Goal: Task Accomplishment & Management: Complete application form

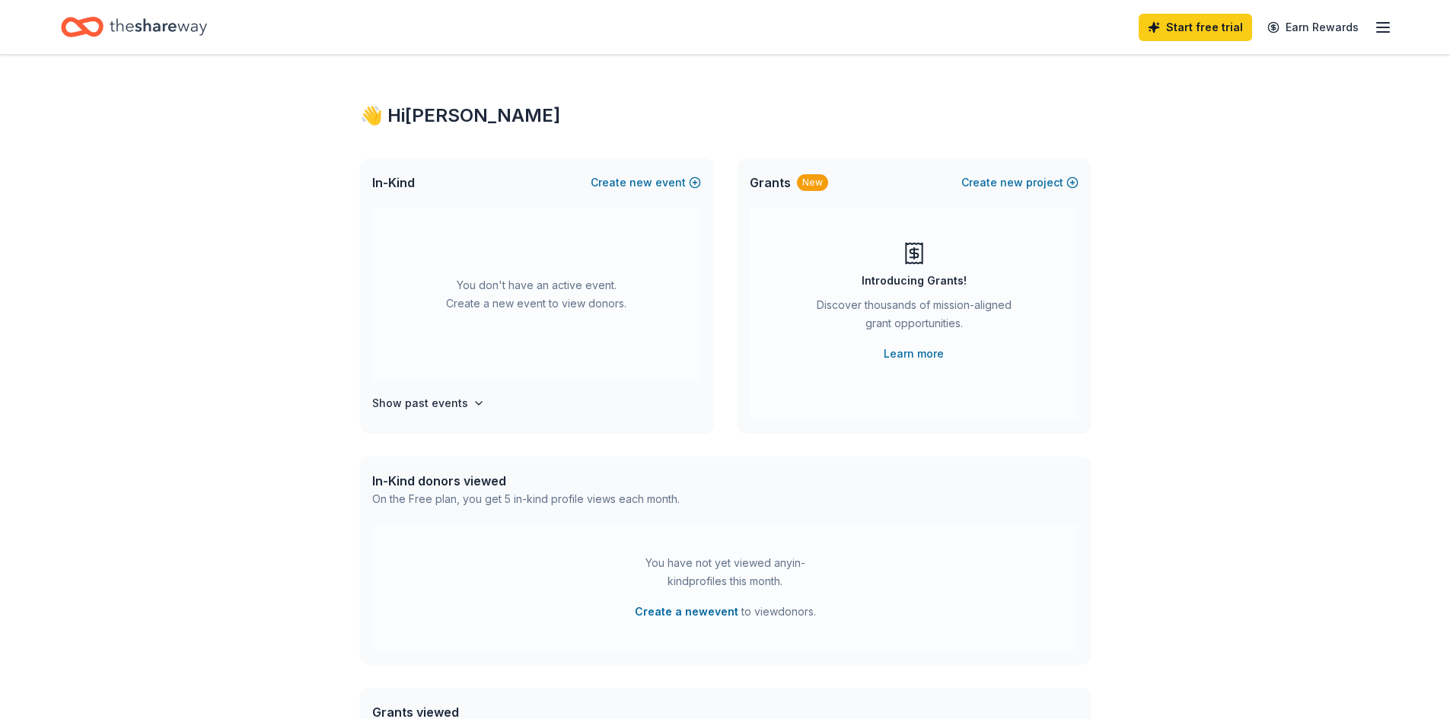
click at [1385, 24] on icon "button" at bounding box center [1383, 27] width 18 height 18
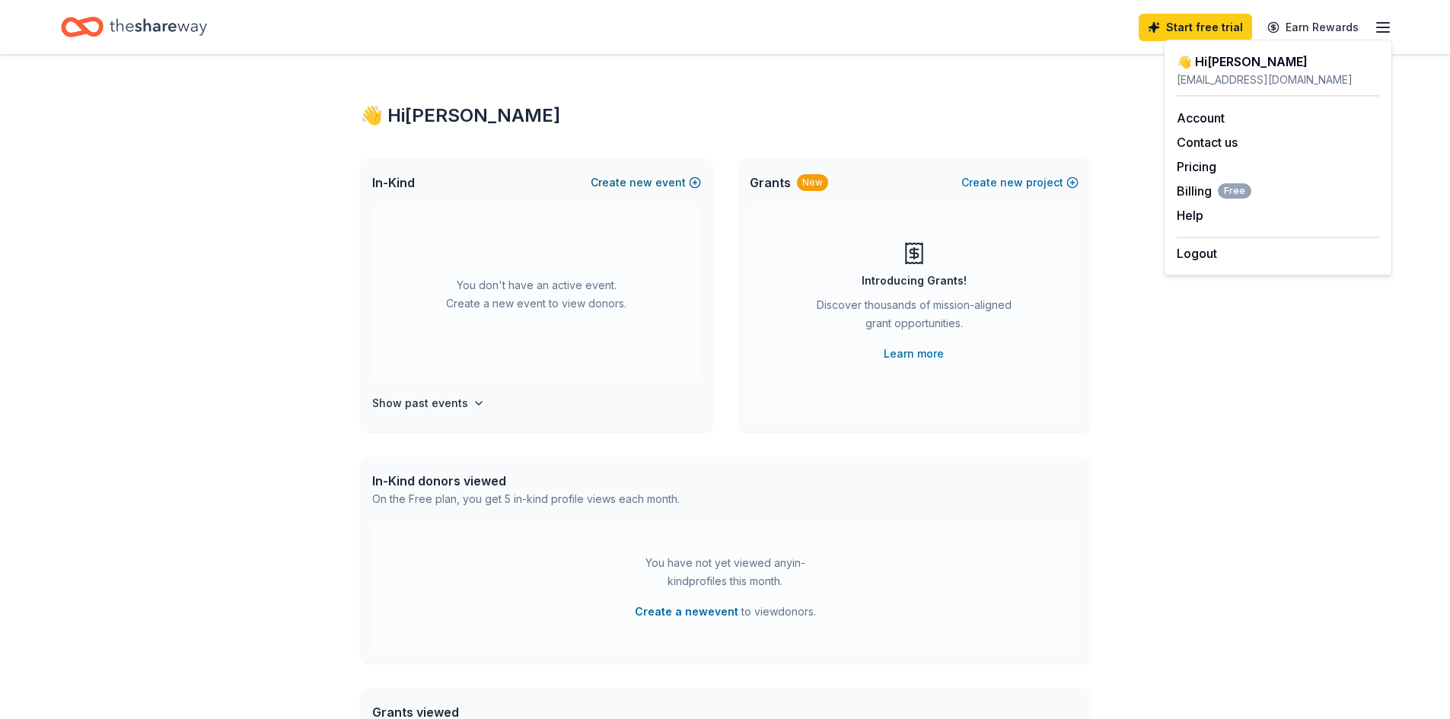
click at [670, 178] on button "Create new event" at bounding box center [646, 183] width 110 height 18
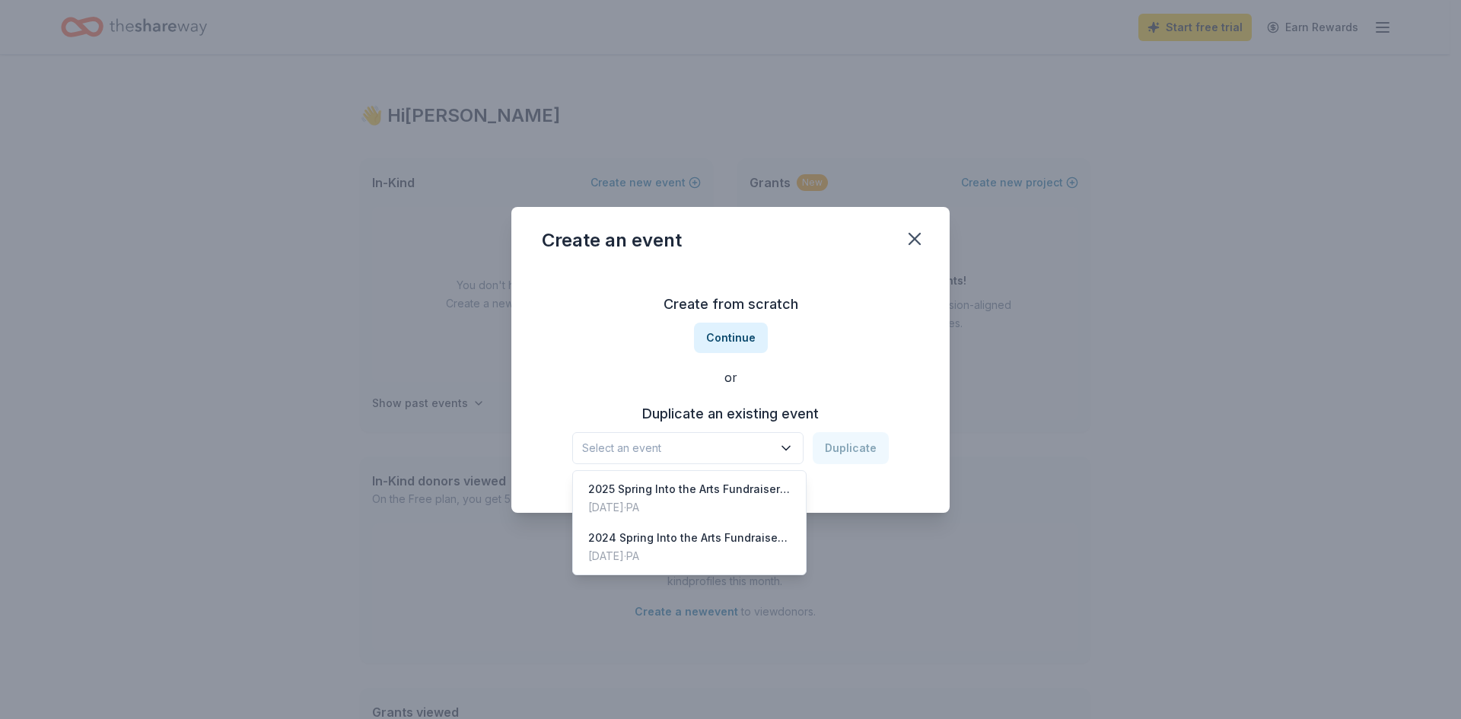
click at [780, 443] on button "Select an event" at bounding box center [687, 448] width 231 height 32
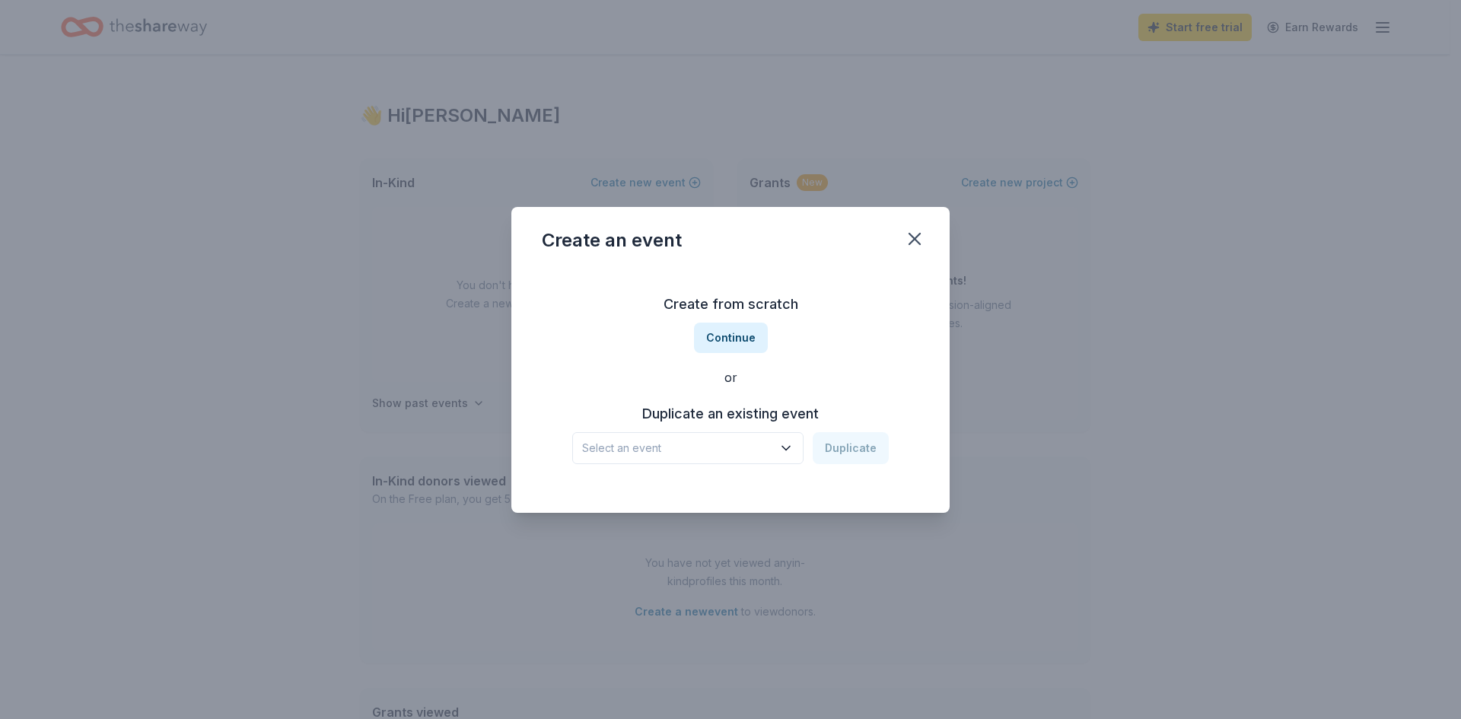
click at [780, 443] on button "Select an event" at bounding box center [687, 448] width 231 height 32
click at [750, 346] on button "Continue" at bounding box center [731, 338] width 74 height 30
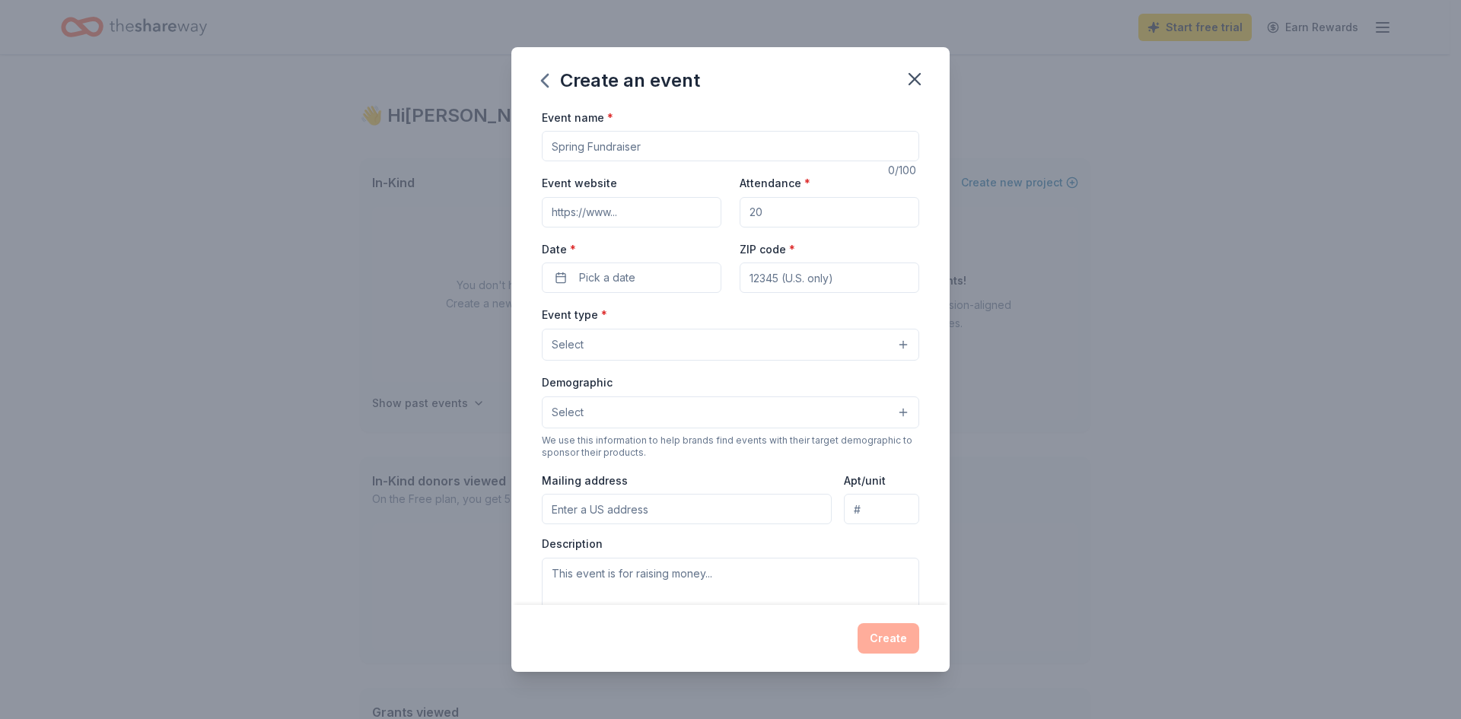
click at [628, 145] on input "Event name *" at bounding box center [731, 146] width 378 height 30
click at [621, 211] on input "Event website" at bounding box center [632, 212] width 180 height 30
click at [664, 138] on input "Event name *" at bounding box center [731, 146] width 378 height 30
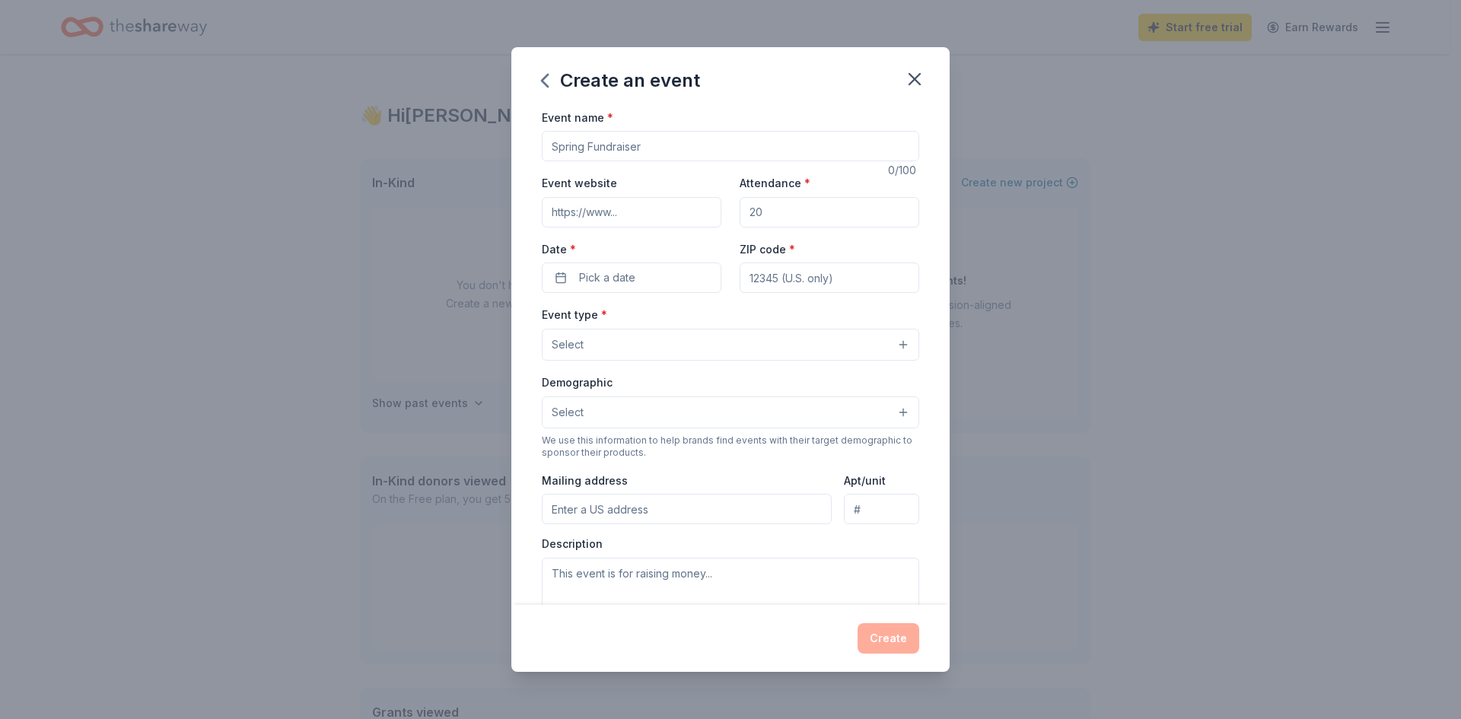
click at [782, 221] on input "Attendance *" at bounding box center [830, 212] width 180 height 30
type input "500"
click at [785, 275] on input "ZIP code *" at bounding box center [830, 278] width 180 height 30
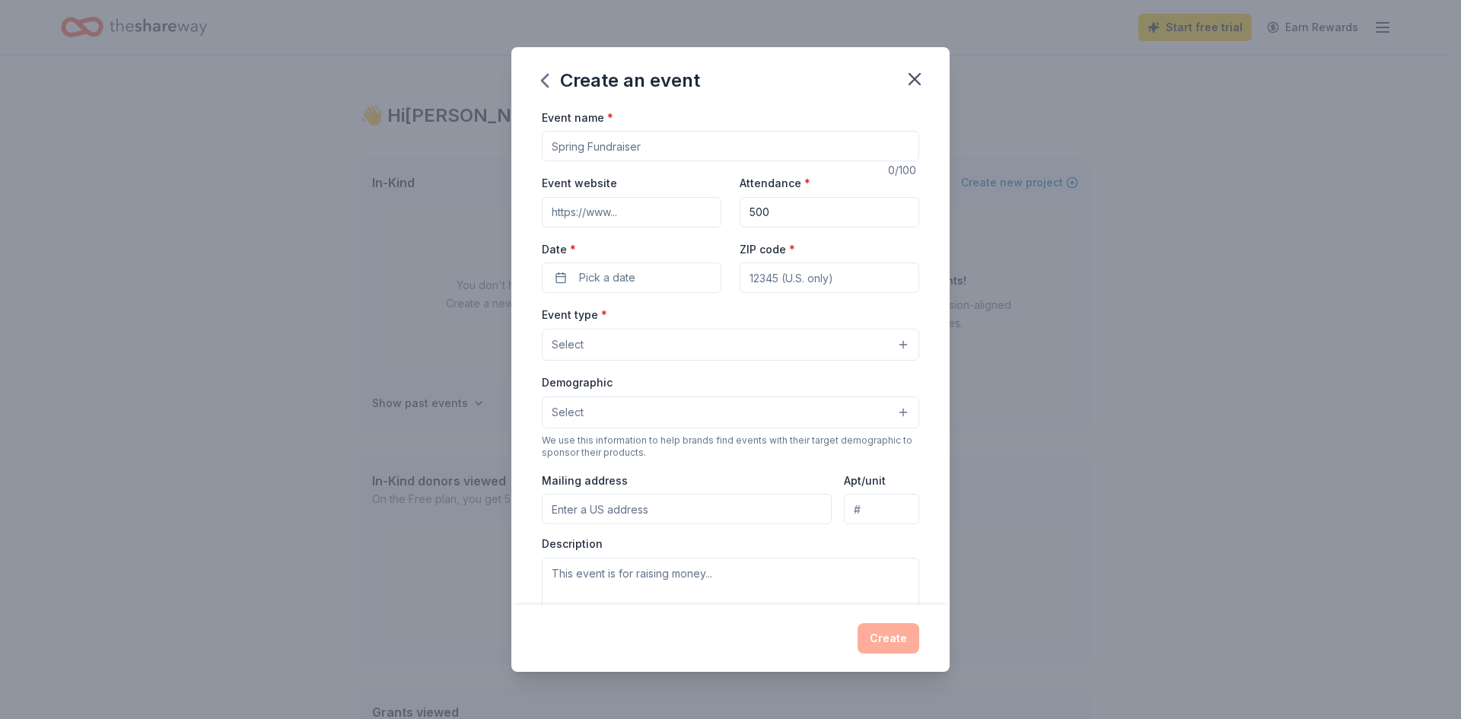
type input "19146"
type input "901 S 17th St"
click at [637, 274] on button "Pick a date" at bounding box center [632, 278] width 180 height 30
click at [717, 326] on button "Go to next month" at bounding box center [710, 318] width 21 height 21
click at [713, 479] on button "27" at bounding box center [710, 475] width 27 height 27
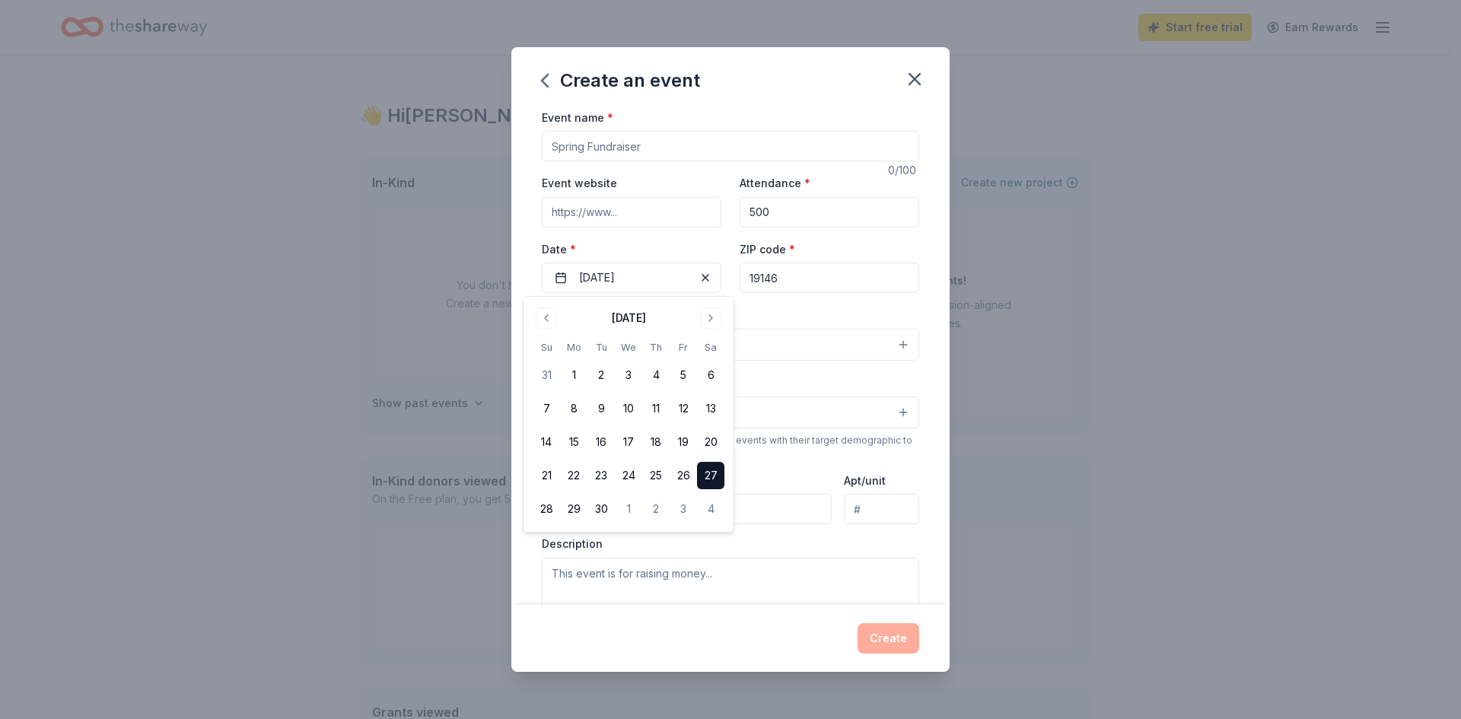
click at [926, 378] on div "Event name * 0 /100 Event website Attendance * 500 Date * 09/27/2025 ZIP code *…" at bounding box center [730, 357] width 438 height 498
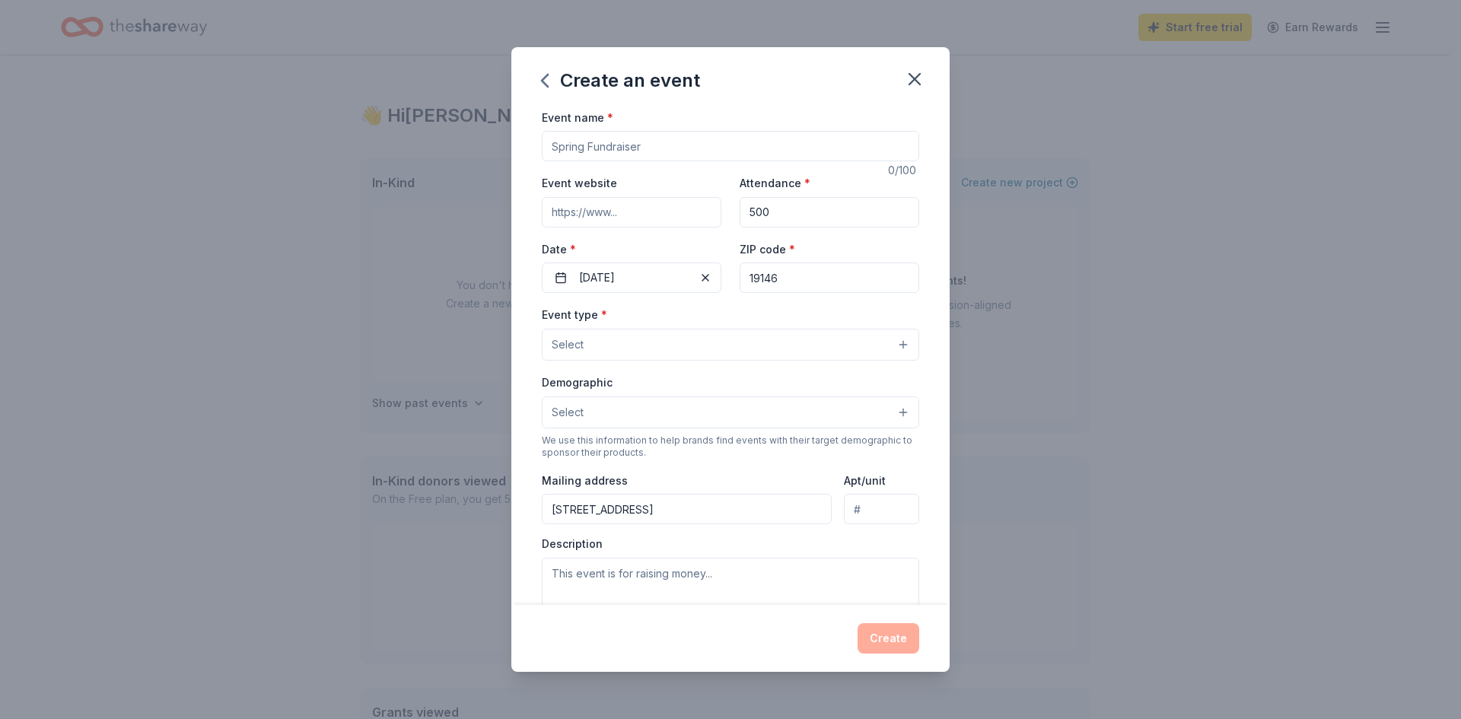
click at [681, 155] on input "Event name *" at bounding box center [731, 146] width 378 height 30
type input "S"
type input "[PERSON_NAME] School Centennial Celebration"
click at [739, 346] on button "Select" at bounding box center [731, 345] width 378 height 32
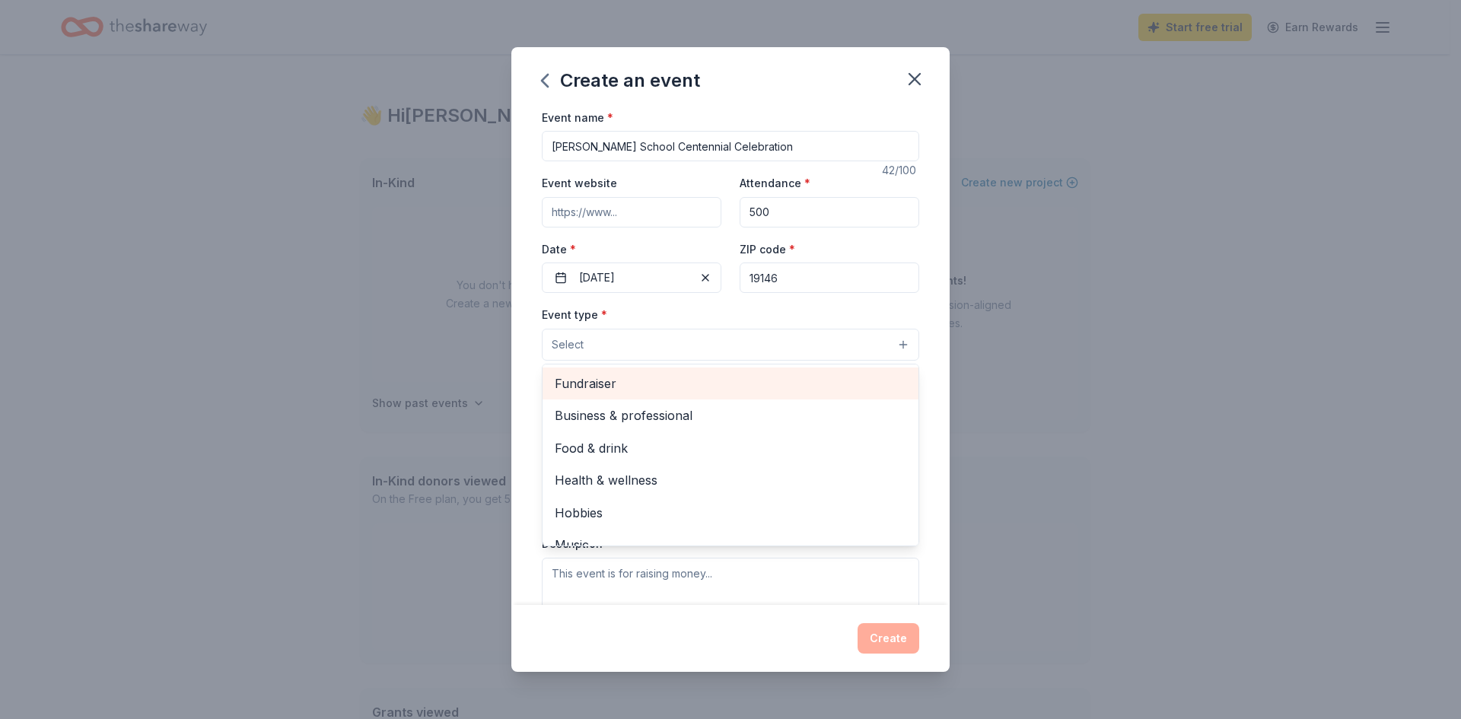
click at [696, 383] on span "Fundraiser" at bounding box center [731, 384] width 352 height 20
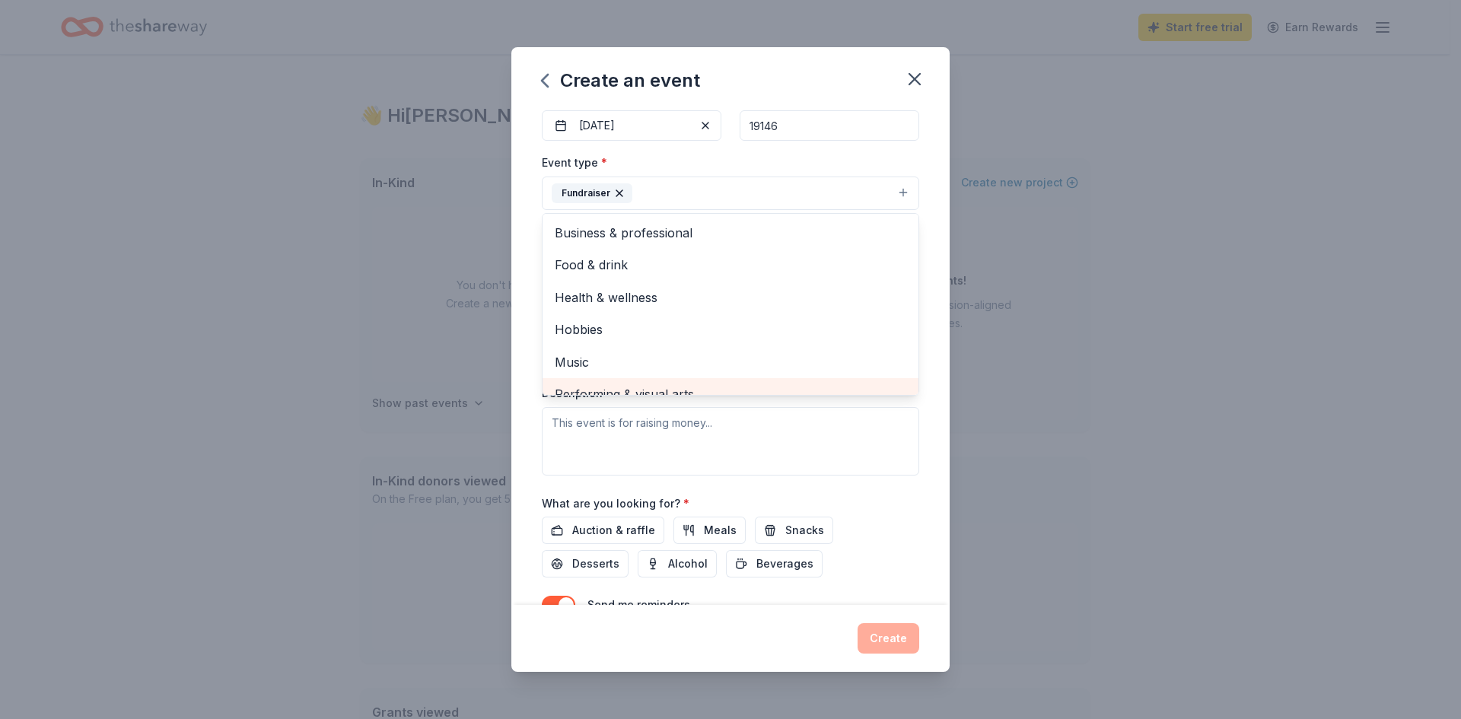
scroll to position [18, 0]
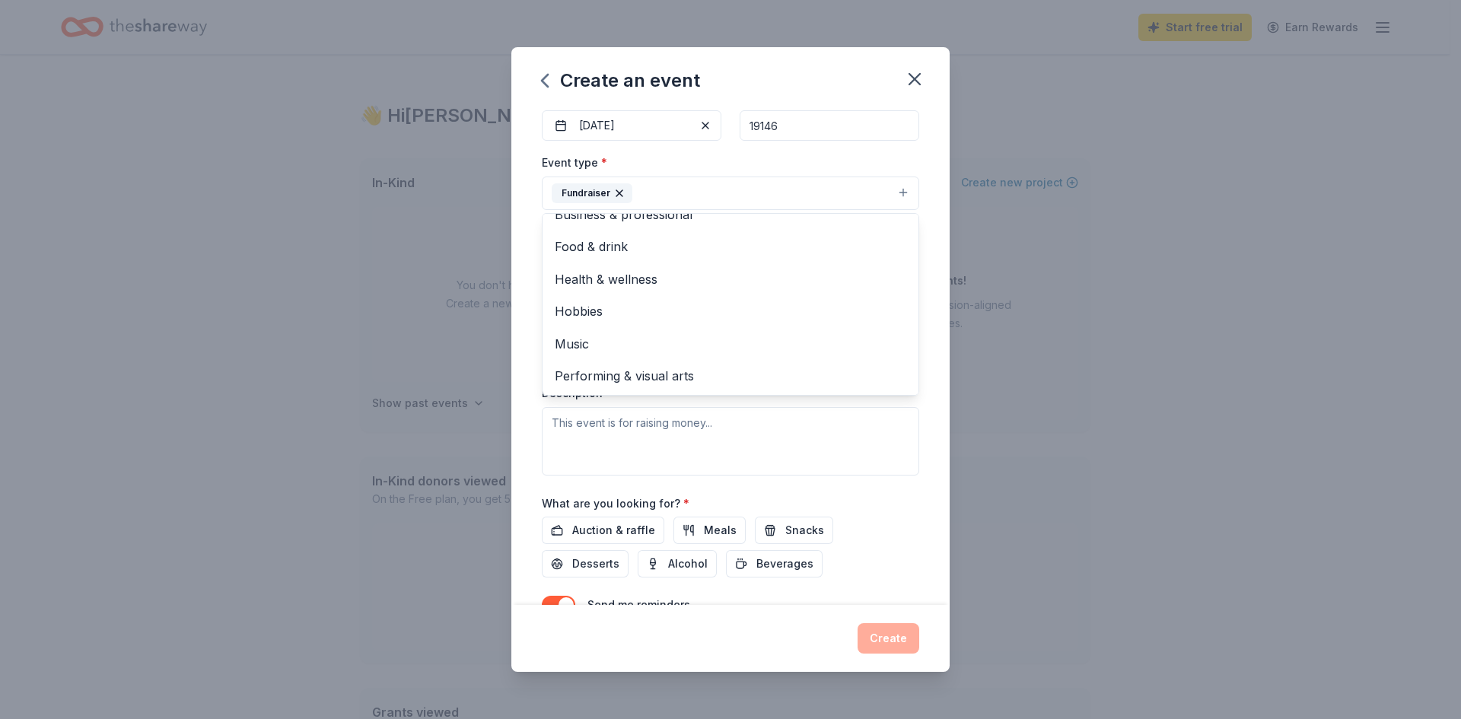
click at [524, 379] on div "Event name * E.M Stanton School Centennial Celebration 42 /100 Event website At…" at bounding box center [730, 357] width 438 height 498
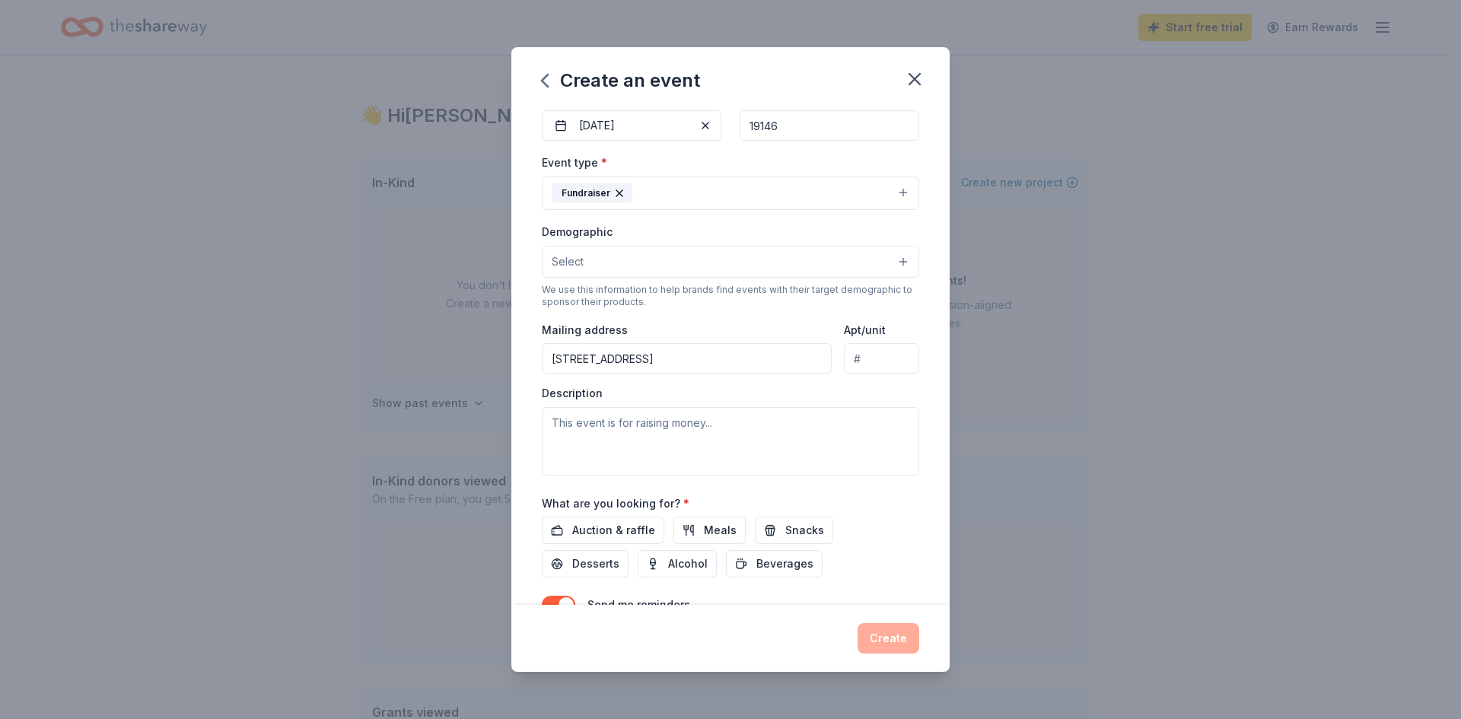
click at [773, 275] on button "Select" at bounding box center [731, 262] width 378 height 32
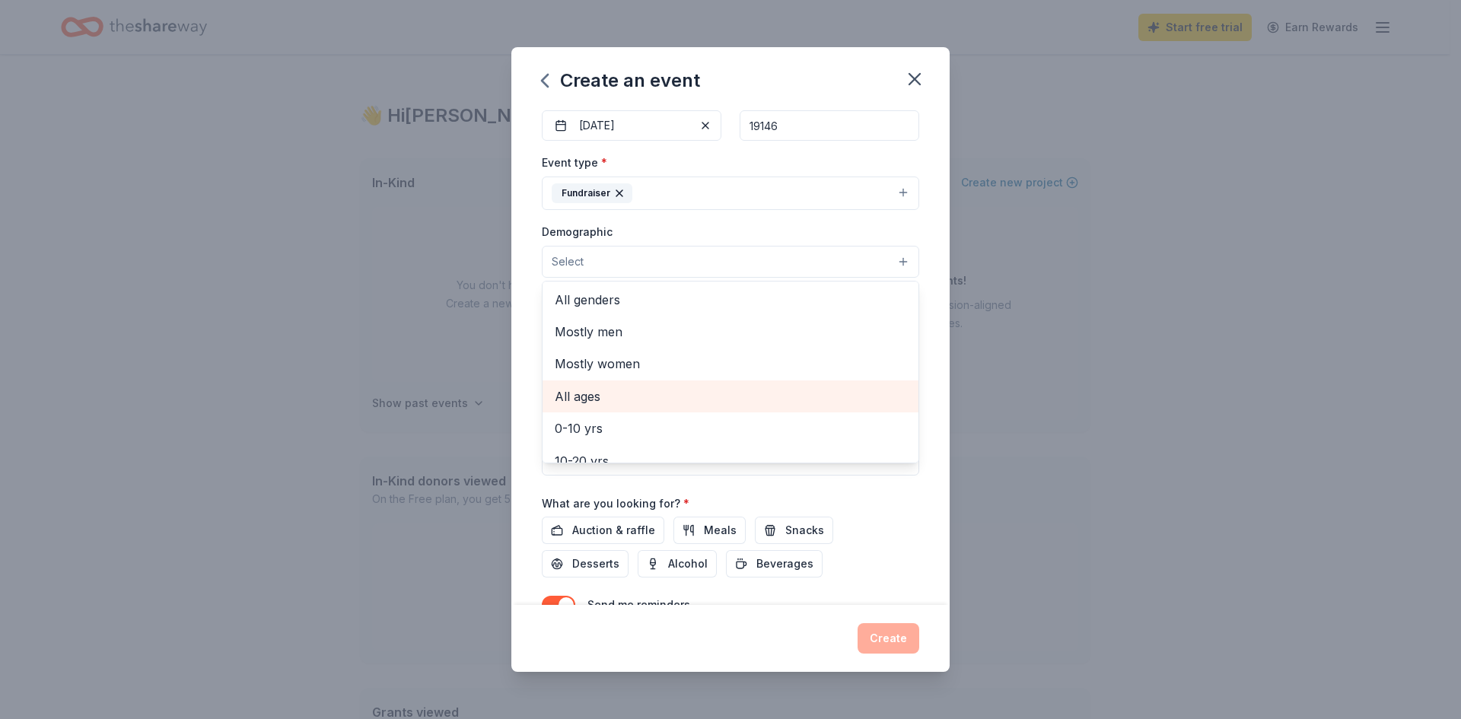
scroll to position [0, 0]
click at [706, 391] on span "All ages" at bounding box center [731, 397] width 352 height 20
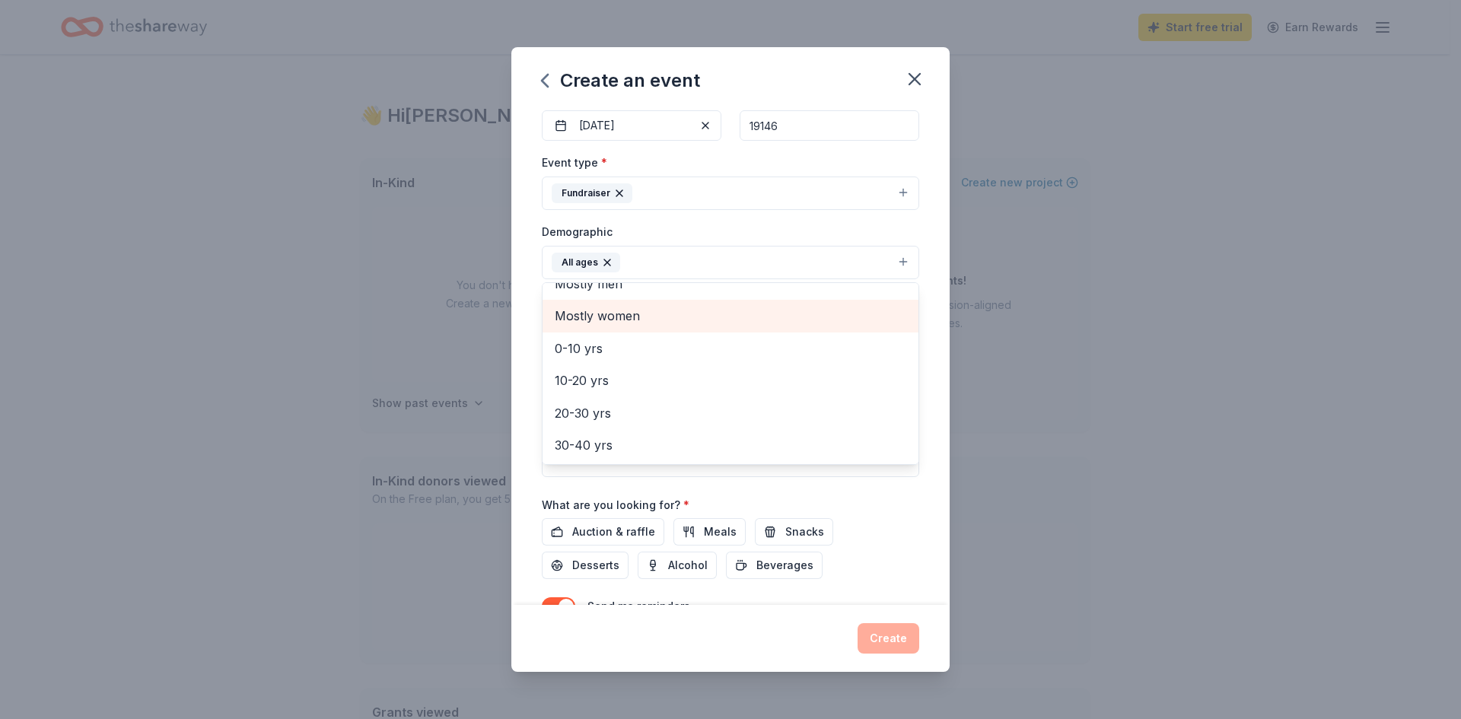
scroll to position [76, 0]
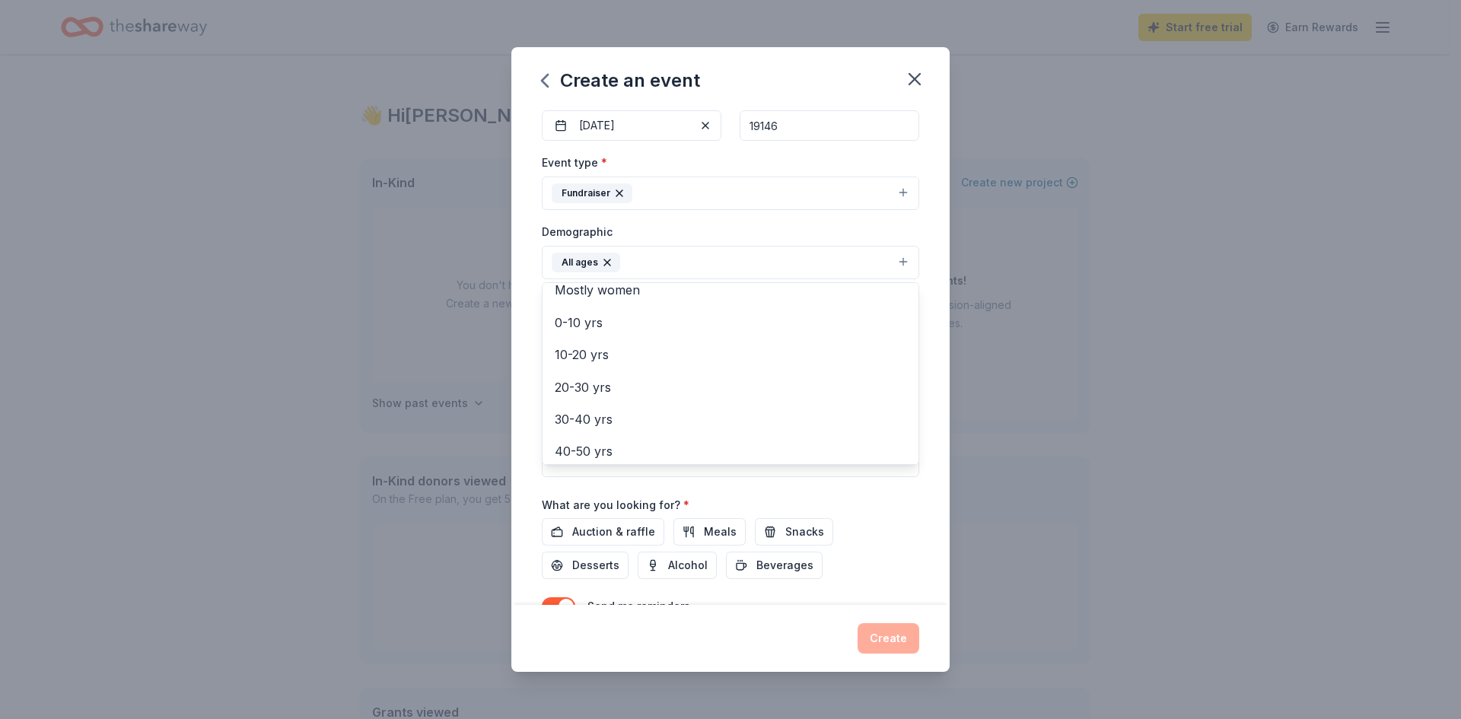
click at [524, 381] on div "Event name * E.M Stanton School Centennial Celebration 42 /100 Event website At…" at bounding box center [730, 357] width 438 height 498
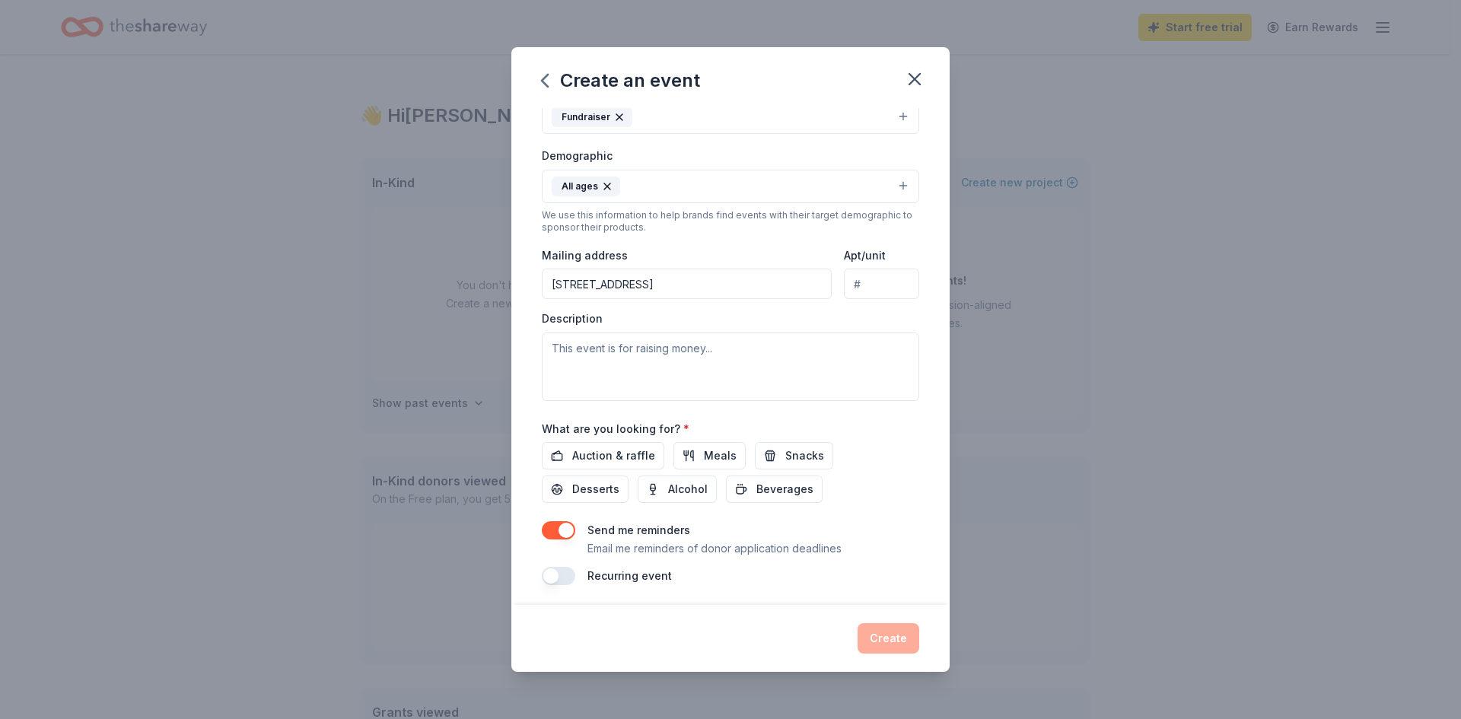
scroll to position [233, 0]
click at [628, 451] on span "Auction & raffle" at bounding box center [613, 451] width 83 height 18
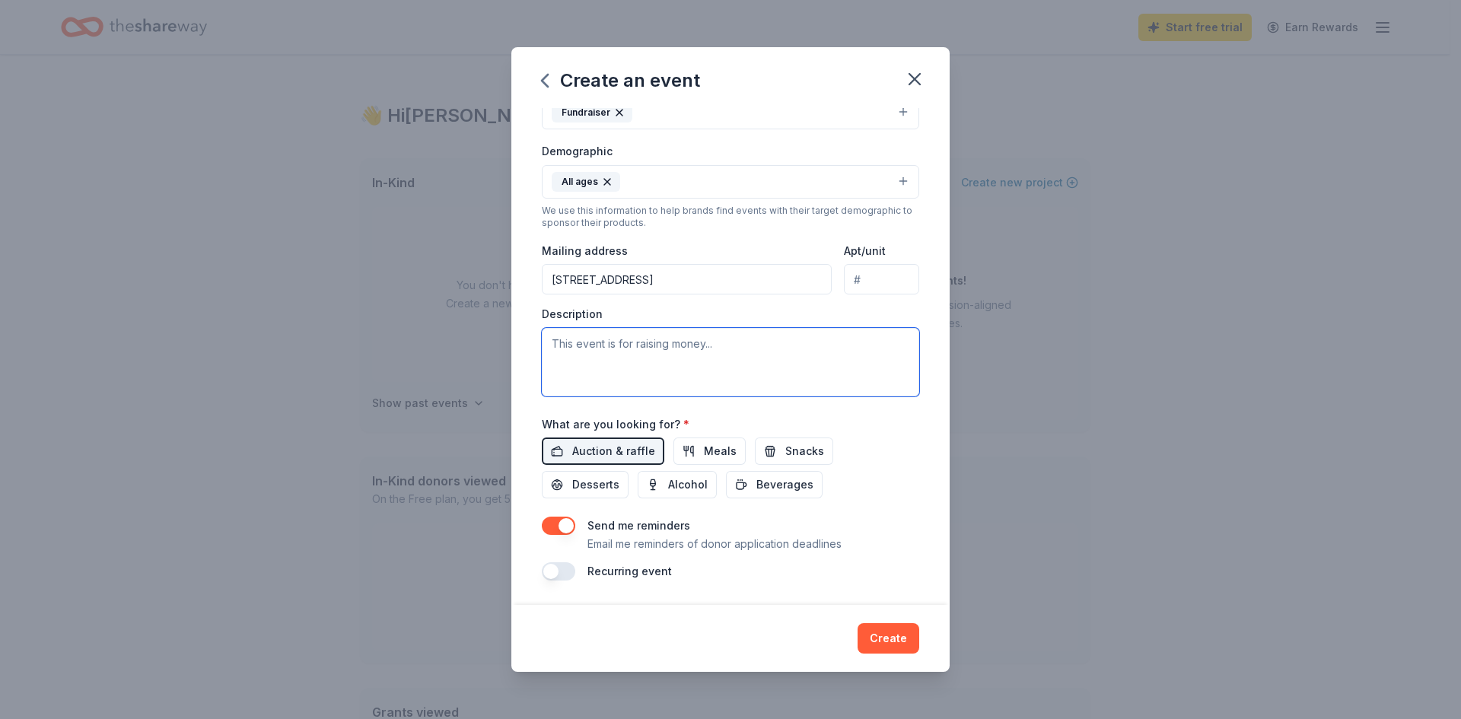
click at [666, 359] on textarea at bounding box center [731, 362] width 378 height 69
paste textarea "Stanton Community Partners is an education nonprofit for E.M. Stanton School, a…"
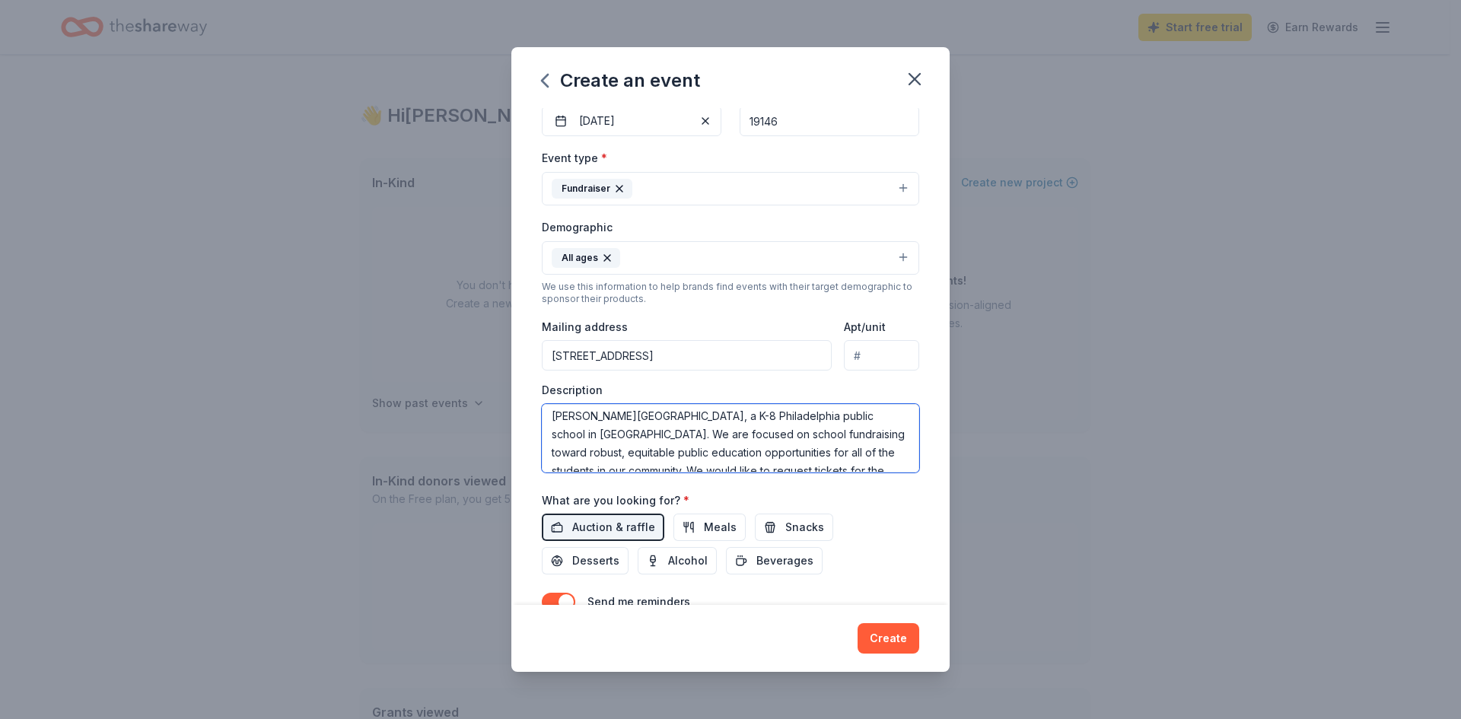
scroll to position [0, 0]
click at [564, 422] on textarea "Stanton Community Partners is an education nonprofit for E.M. Stanton School, a…" at bounding box center [731, 438] width 378 height 69
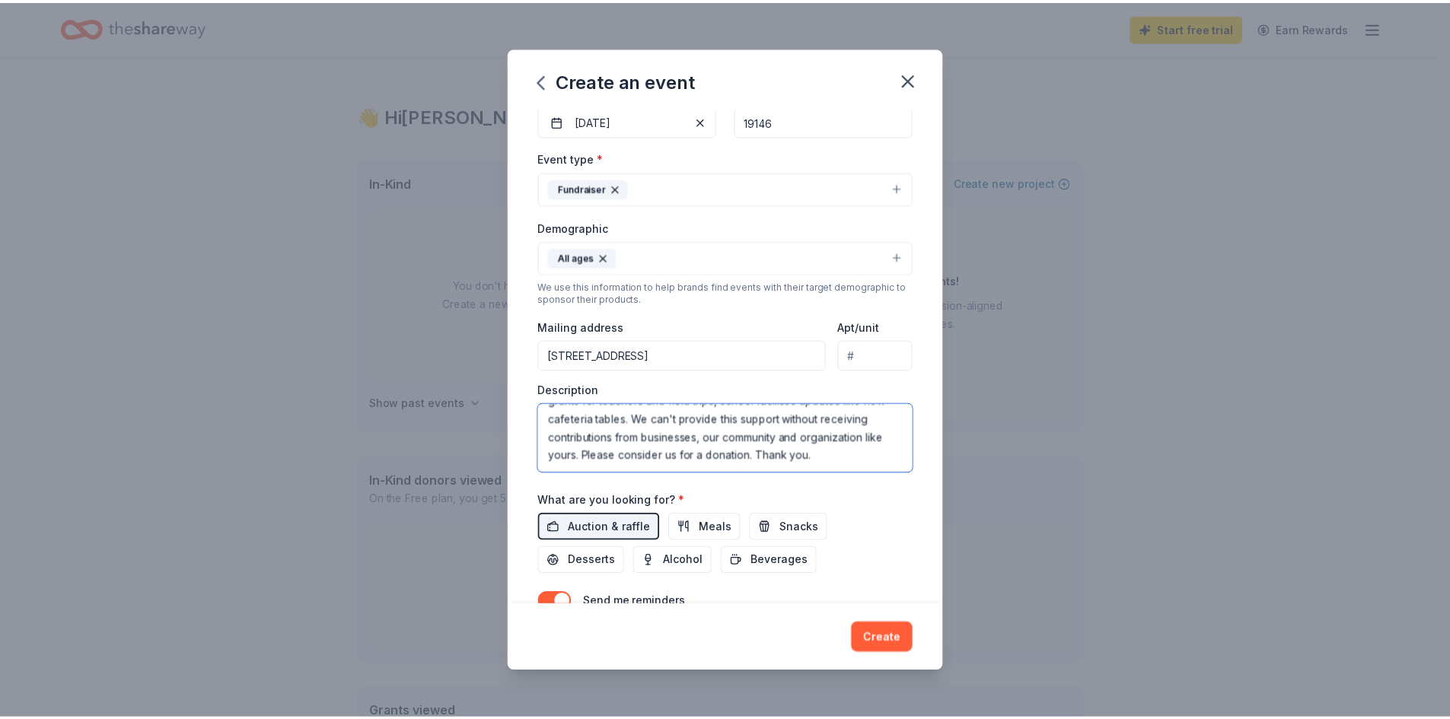
scroll to position [233, 0]
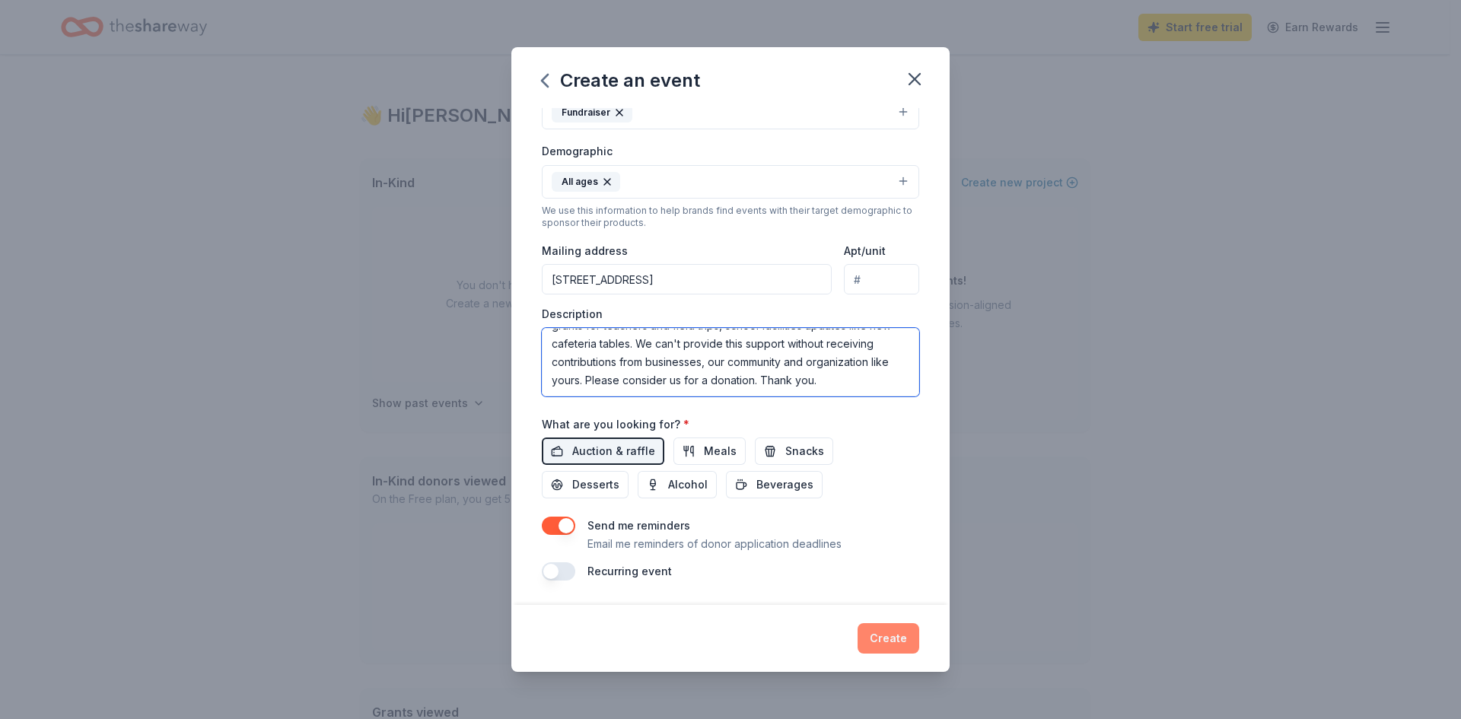
type textarea "Stanton Community Partners is an education nonprofit for E.M. Stanton School, a…"
click at [897, 637] on button "Create" at bounding box center [889, 638] width 62 height 30
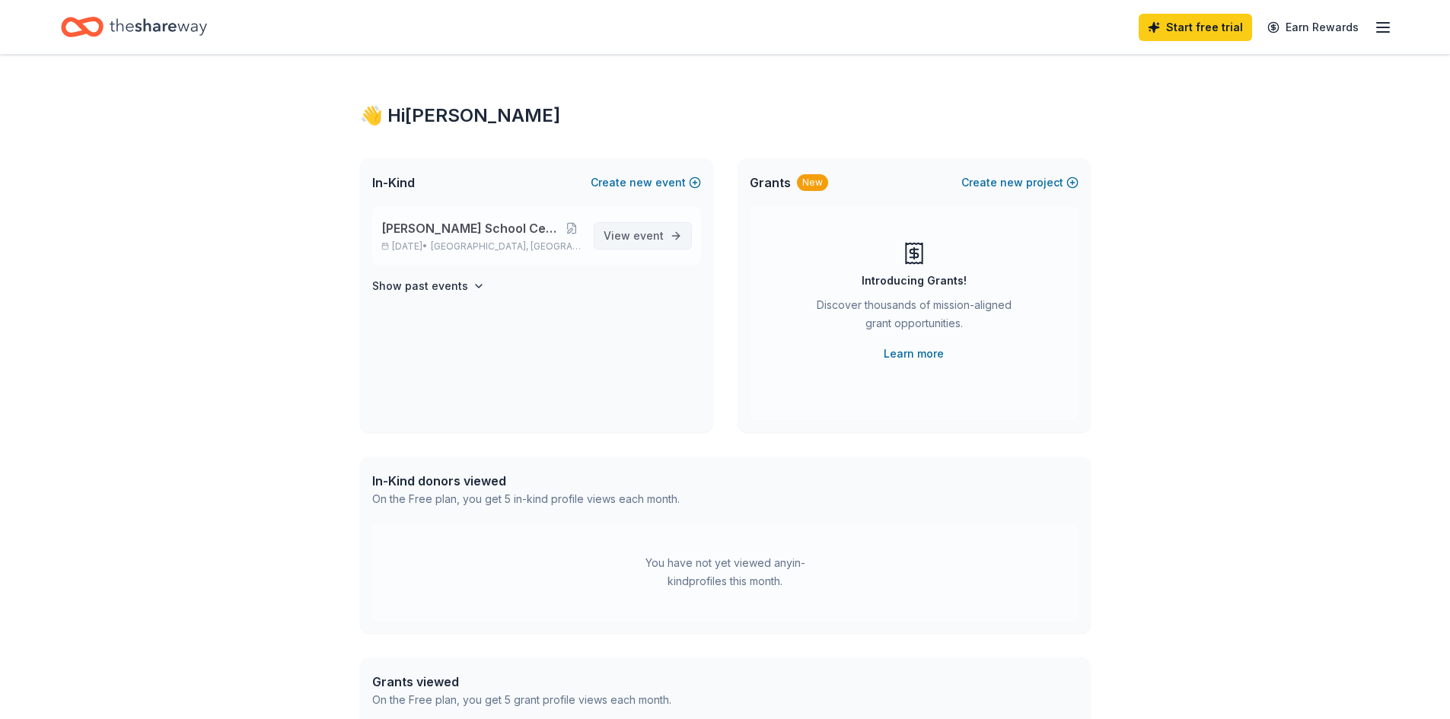
click at [664, 240] on link "View event" at bounding box center [643, 235] width 98 height 27
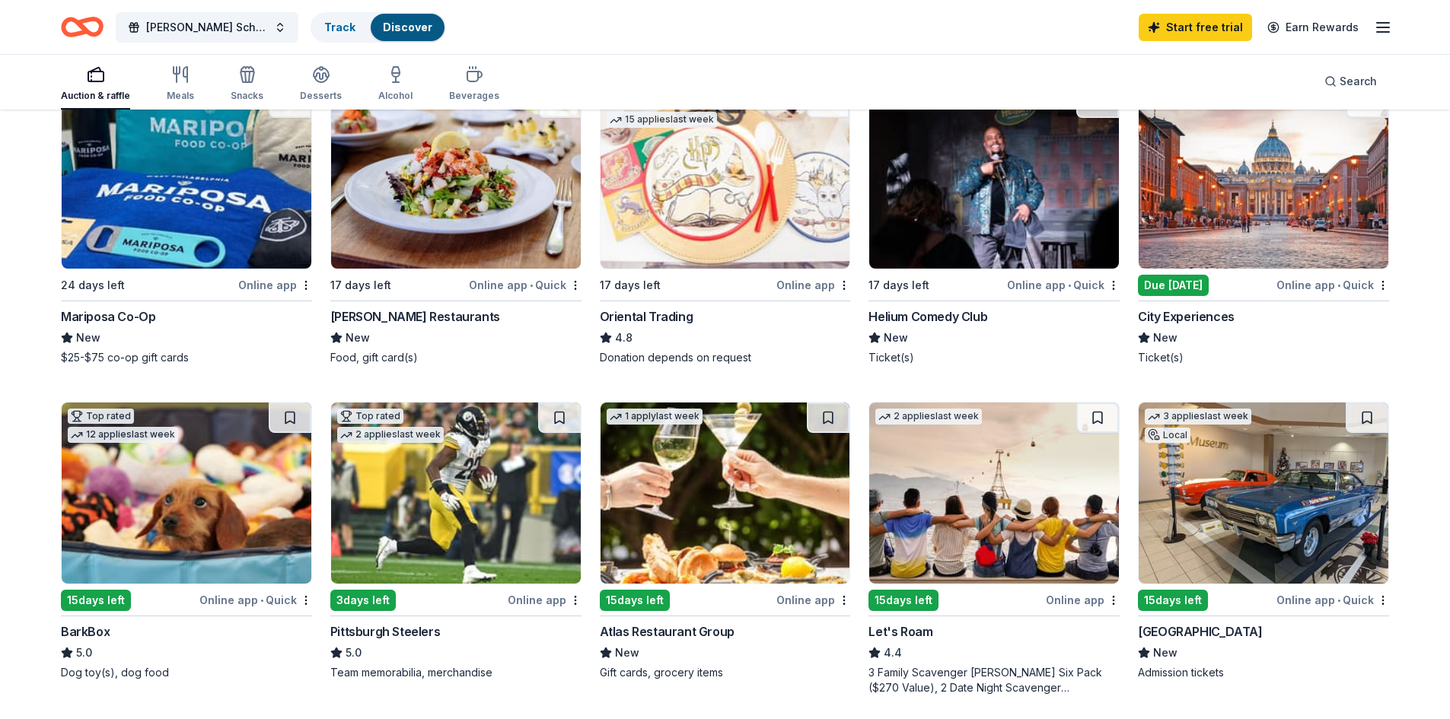
scroll to position [228, 0]
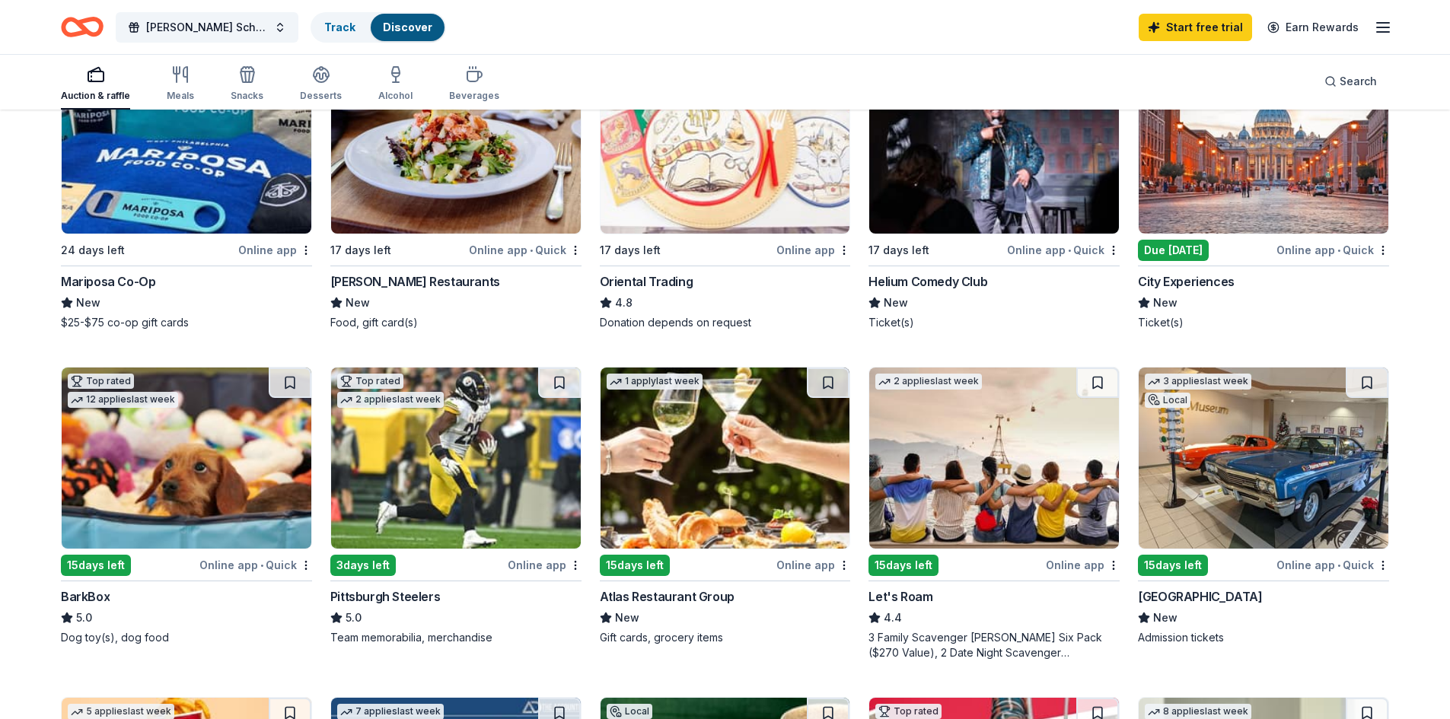
click at [824, 253] on div "Online app" at bounding box center [813, 250] width 74 height 19
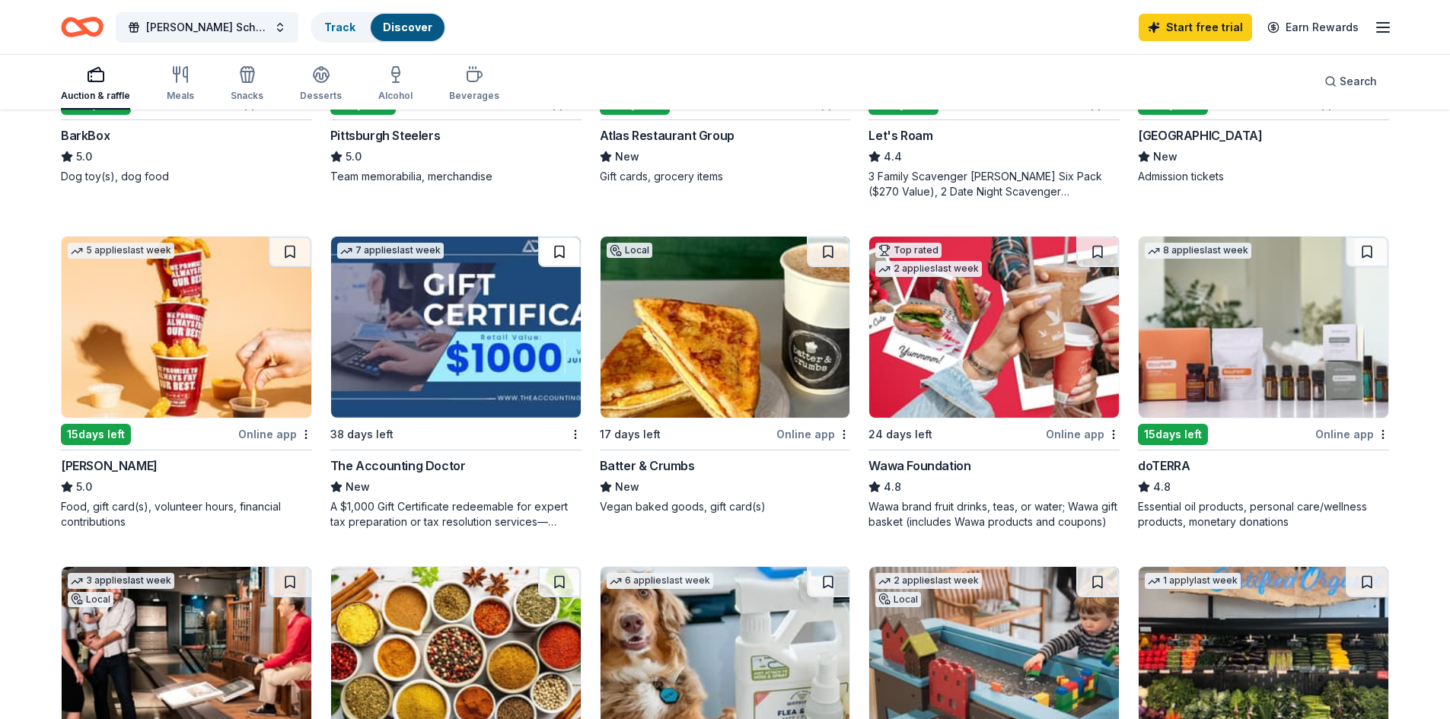
scroll to position [685, 0]
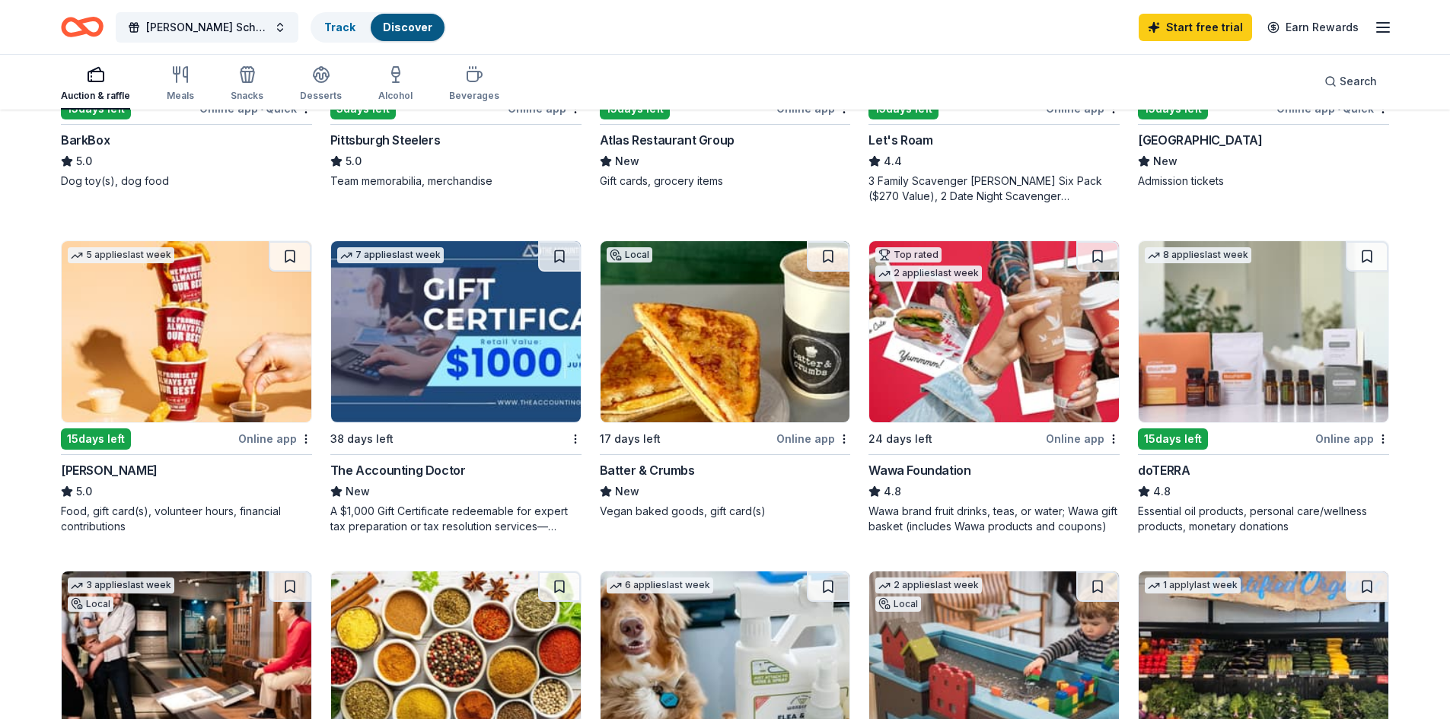
click at [685, 444] on div "17 days left" at bounding box center [687, 438] width 174 height 19
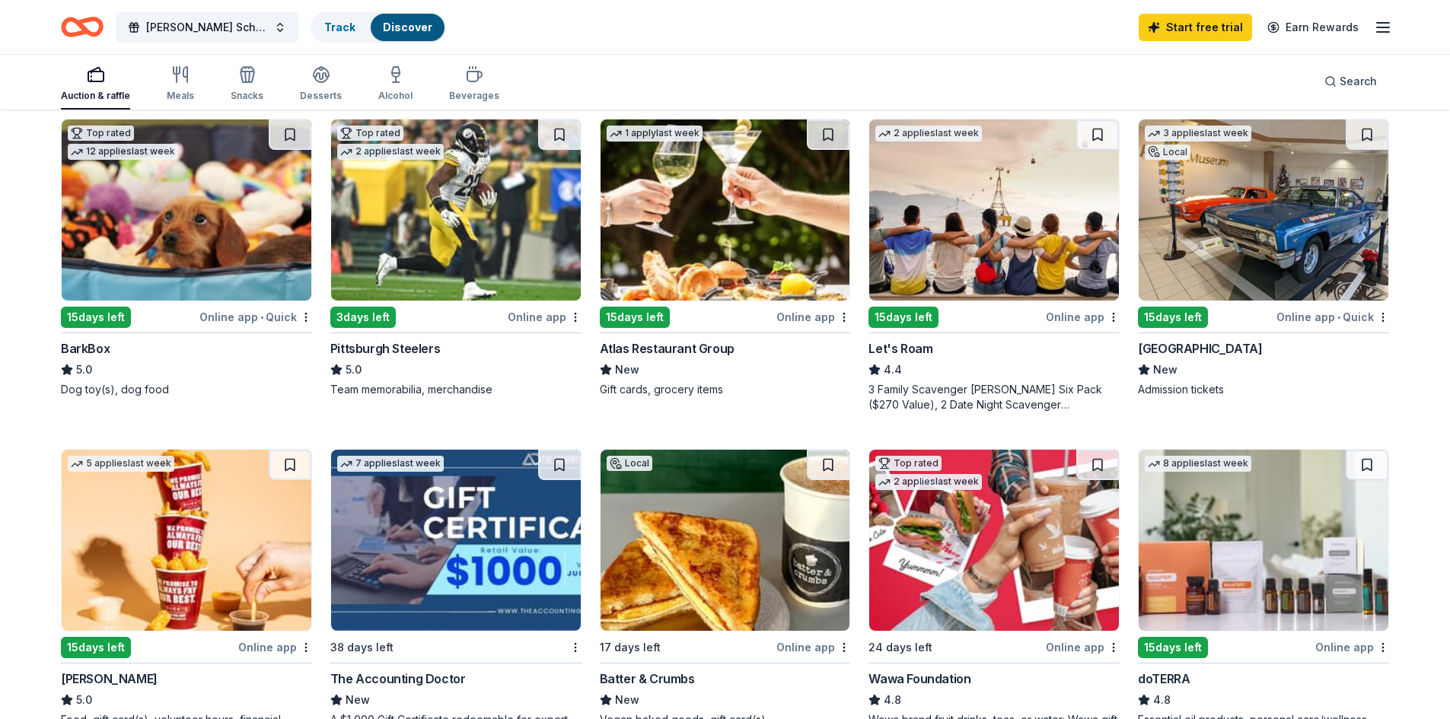
scroll to position [304, 0]
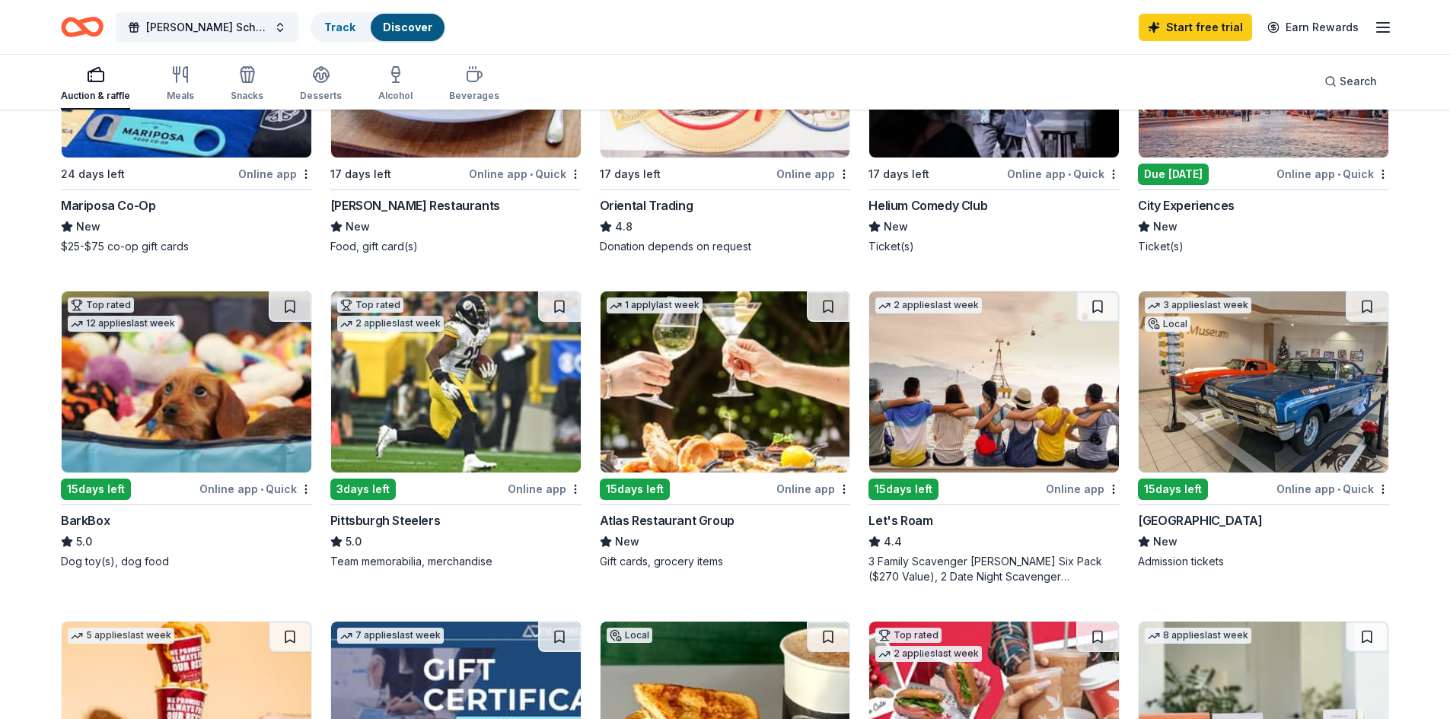
click at [710, 519] on div "Atlas Restaurant Group" at bounding box center [667, 520] width 135 height 18
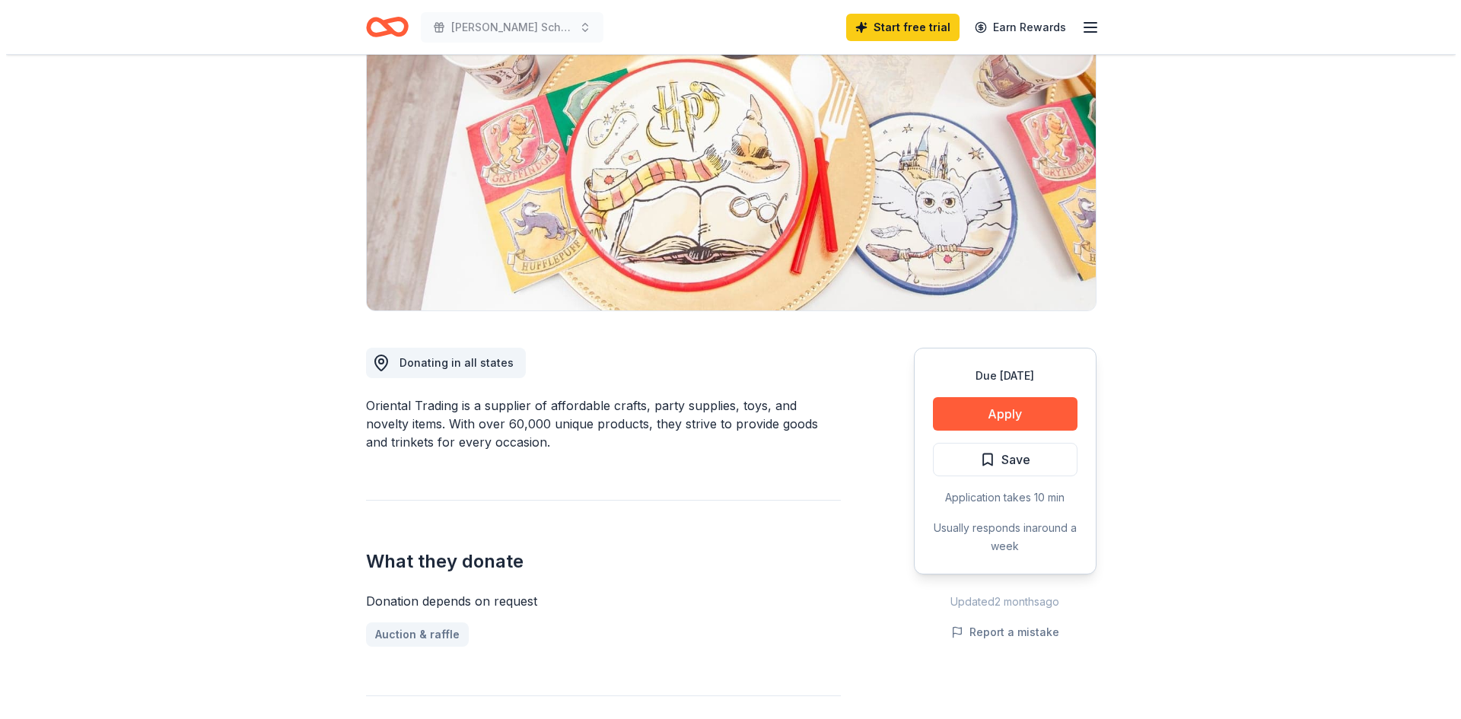
scroll to position [152, 0]
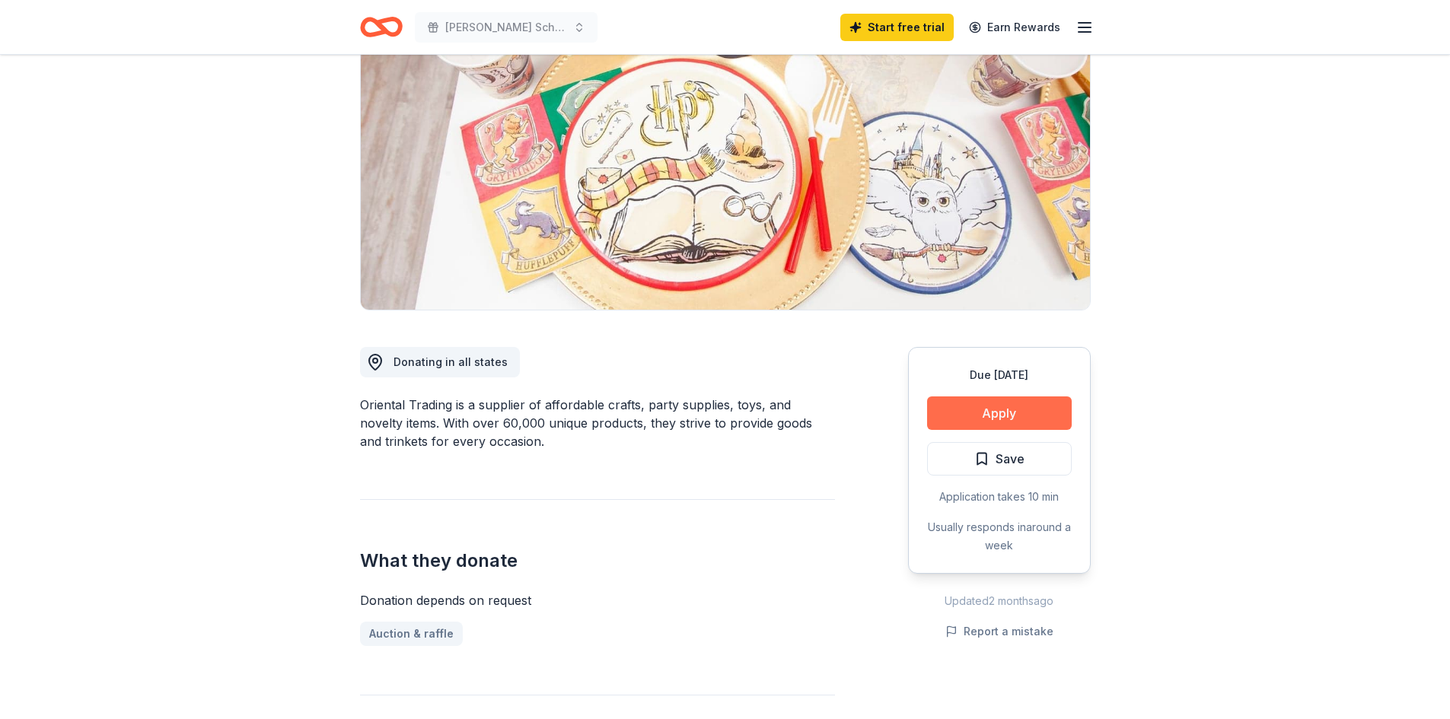
click at [993, 421] on button "Apply" at bounding box center [999, 413] width 145 height 33
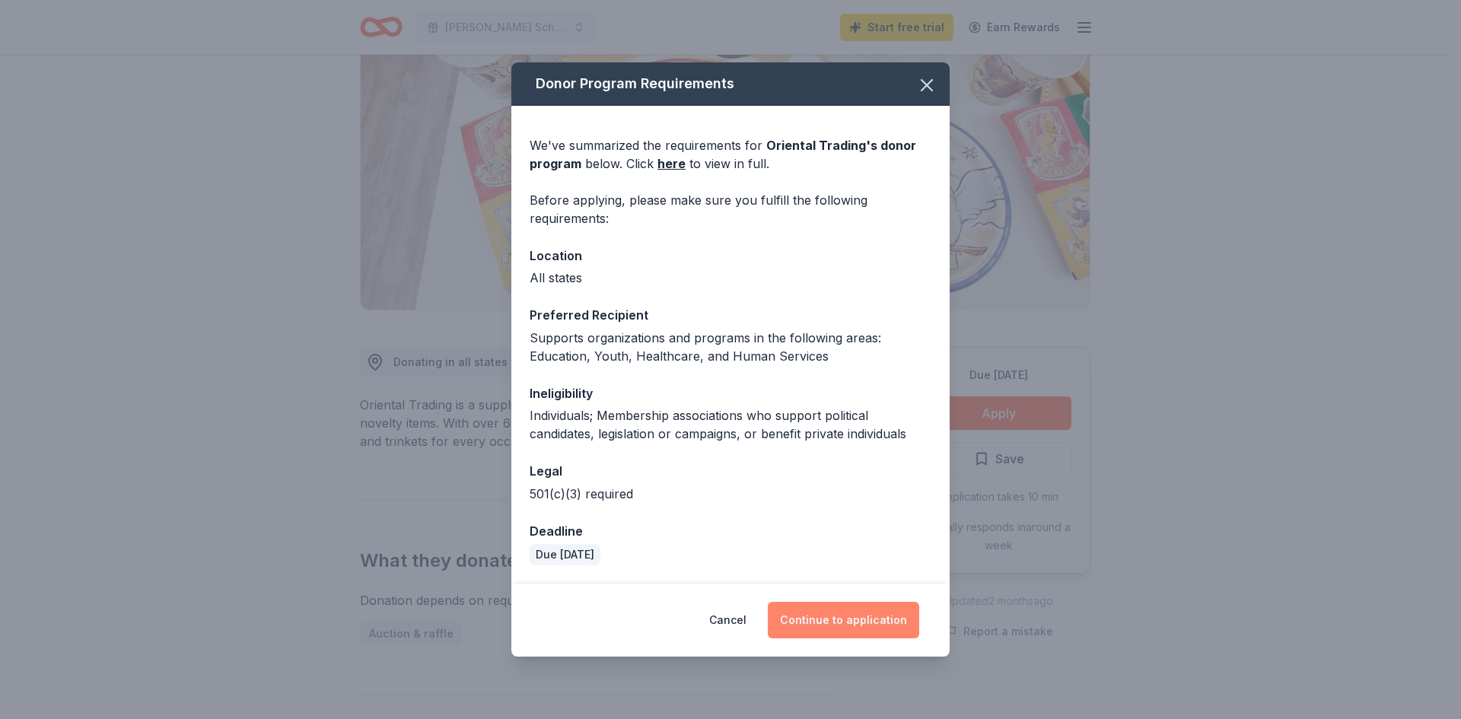
click at [843, 612] on button "Continue to application" at bounding box center [843, 620] width 151 height 37
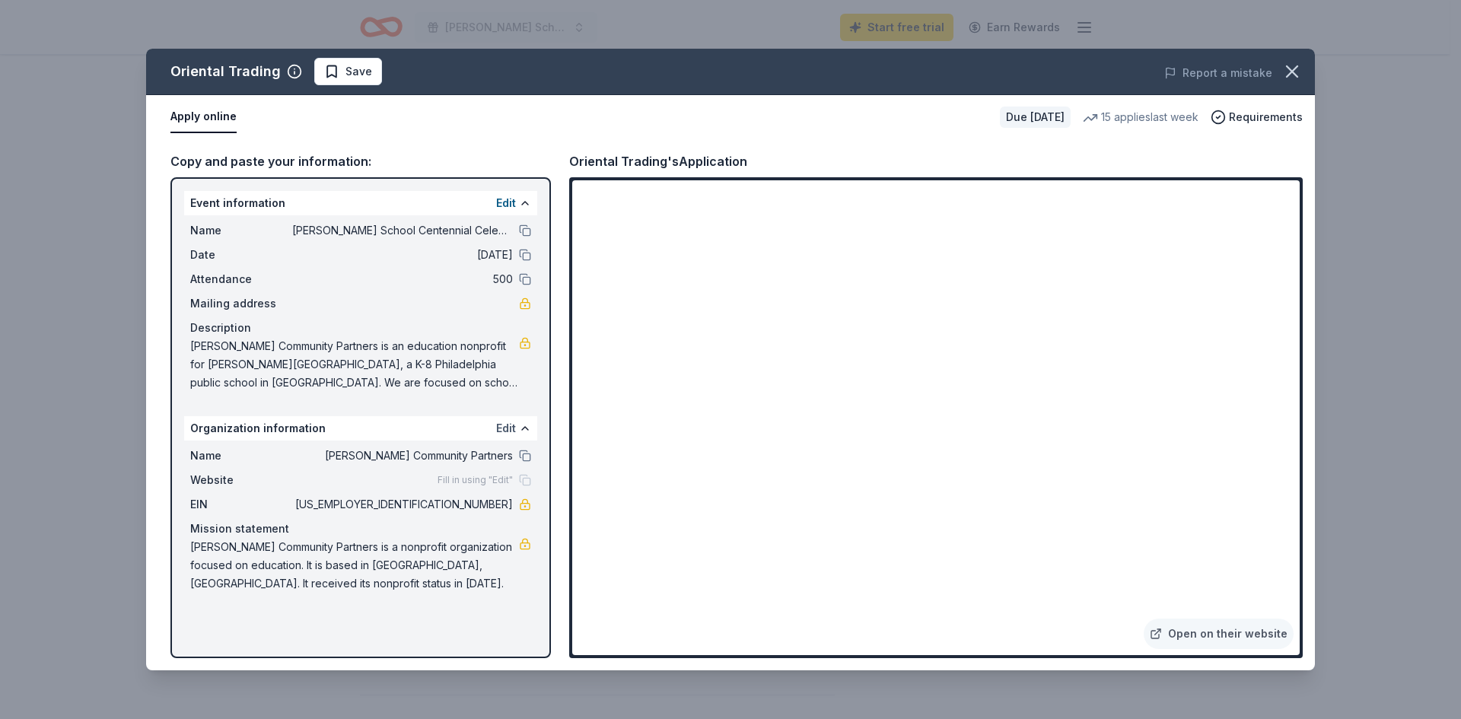
click at [511, 425] on button "Edit" at bounding box center [506, 428] width 20 height 18
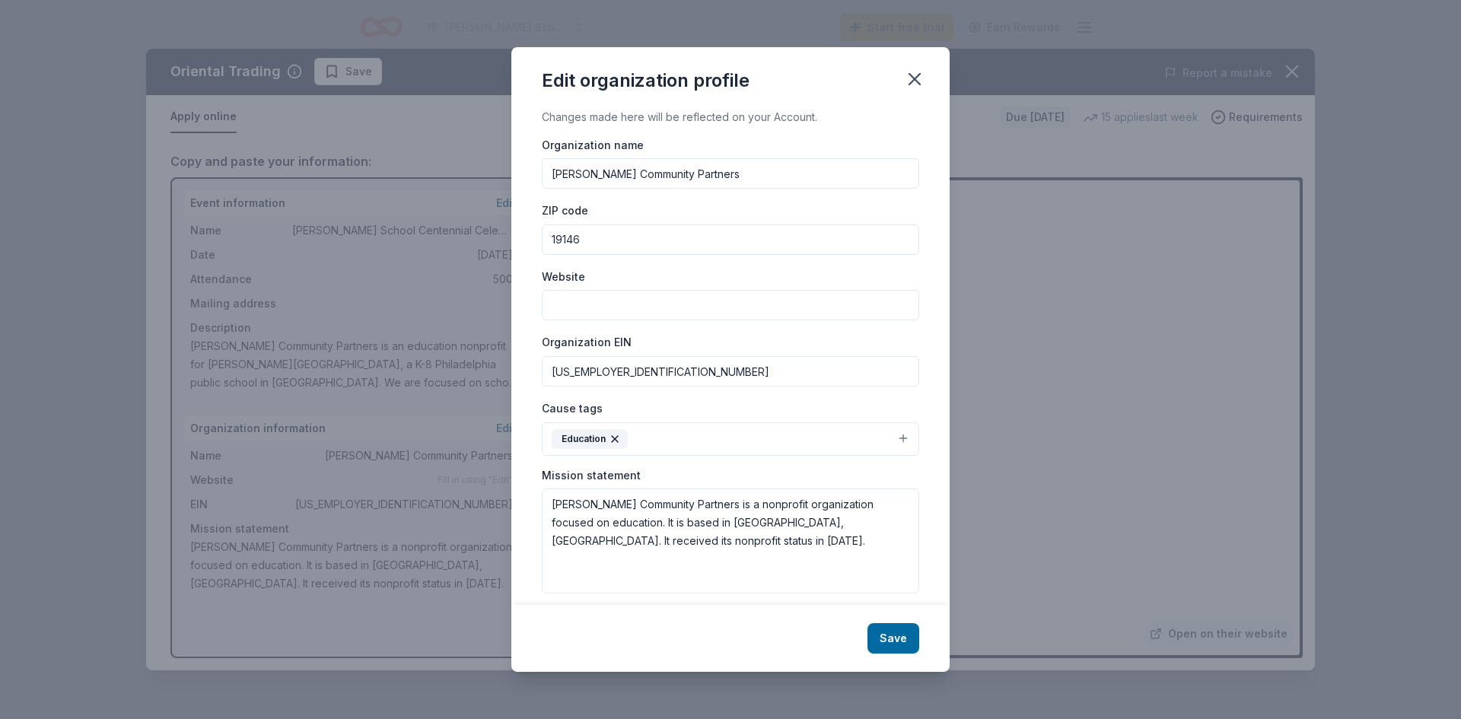
click at [625, 305] on input "Website" at bounding box center [731, 305] width 378 height 30
paste input "https://www.stantoncommunitypartners.com/"
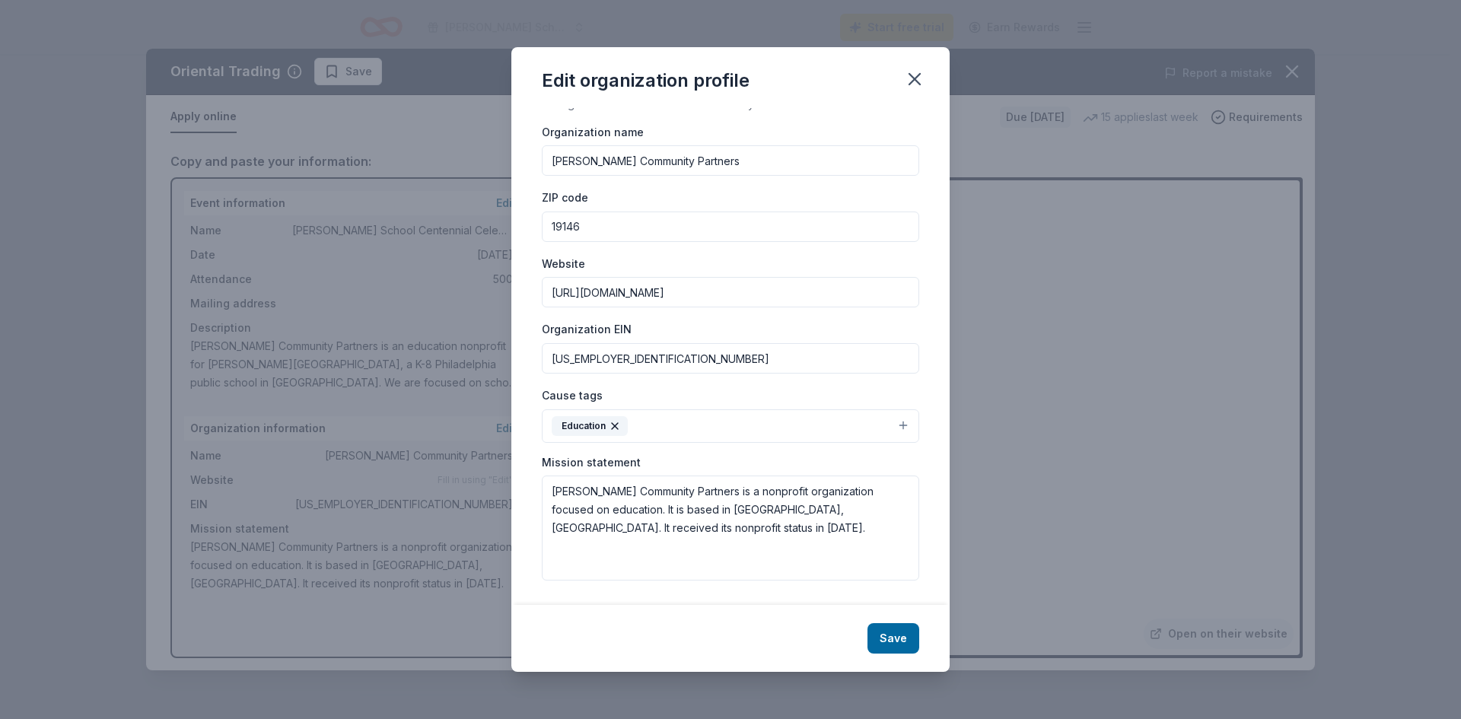
scroll to position [0, 0]
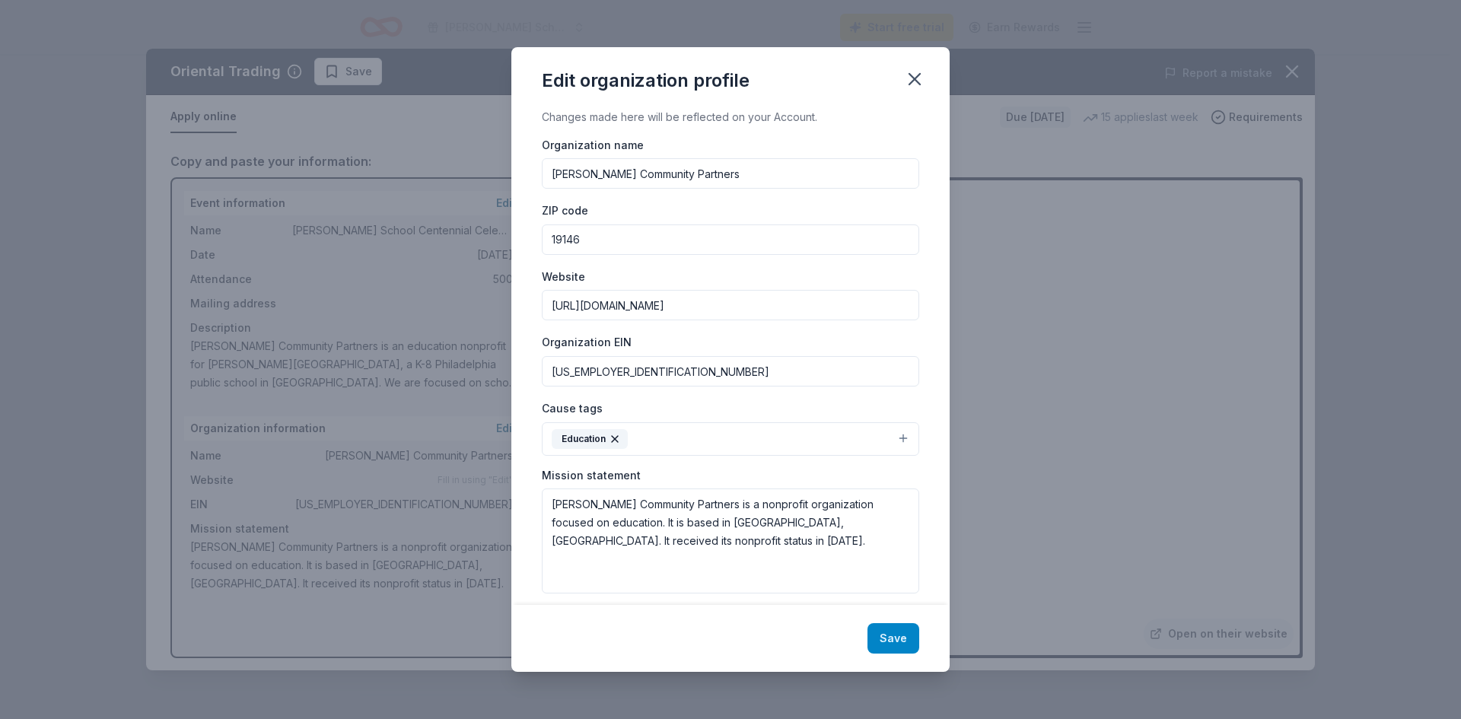
type input "https://www.stantoncommunitypartners.com/"
click at [910, 634] on button "Save" at bounding box center [894, 638] width 52 height 30
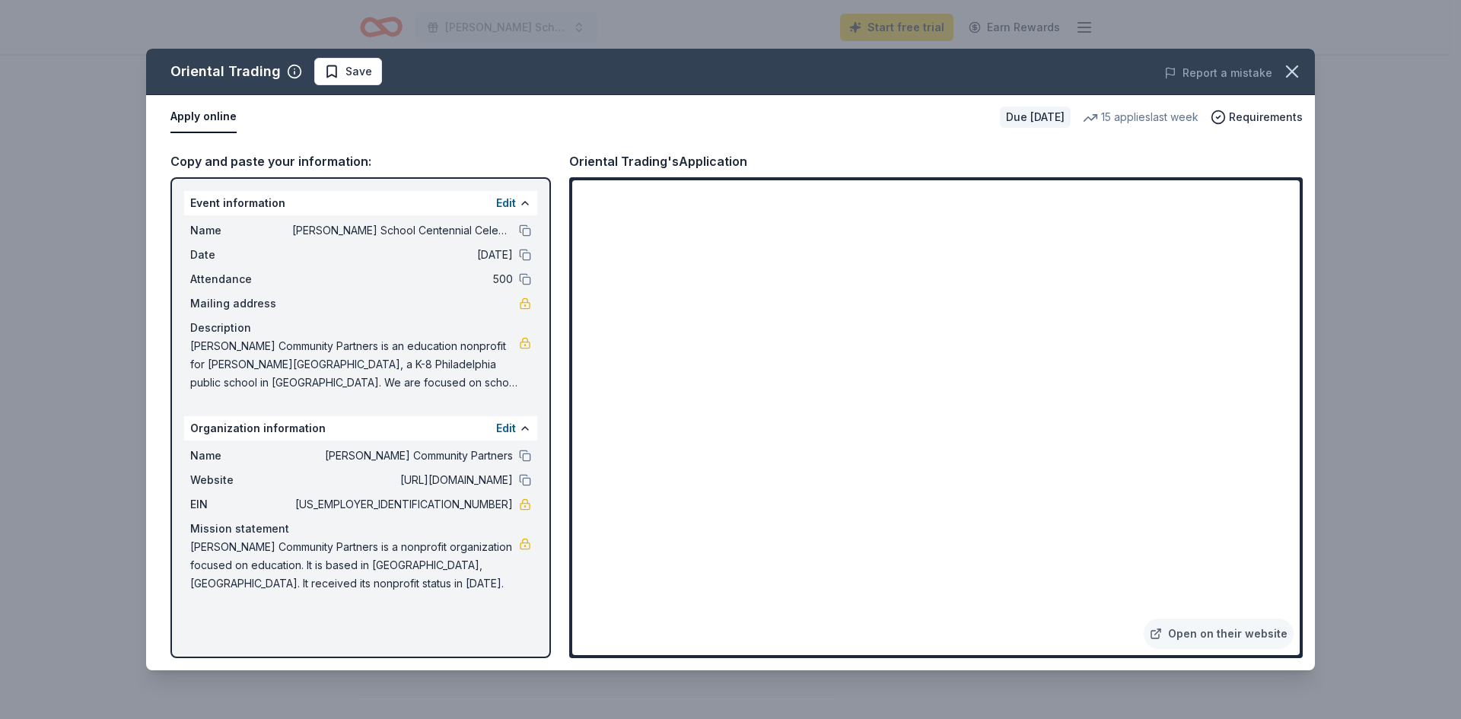
click at [496, 202] on div "Event information Edit" at bounding box center [360, 203] width 353 height 24
click at [508, 206] on button "Edit" at bounding box center [506, 203] width 20 height 18
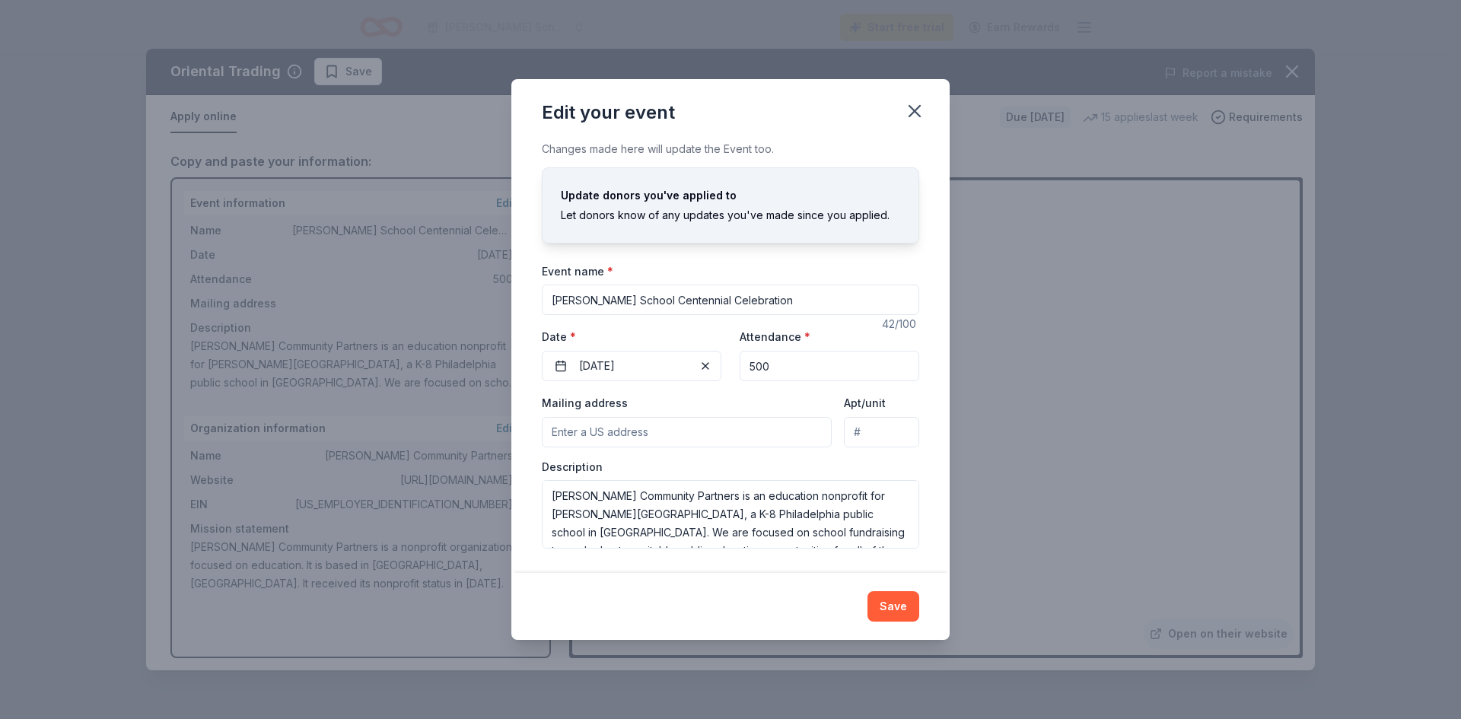
click at [653, 420] on input "Mailing address" at bounding box center [687, 432] width 290 height 30
type input "901 S 17th St"
click at [883, 596] on button "Save" at bounding box center [894, 606] width 52 height 30
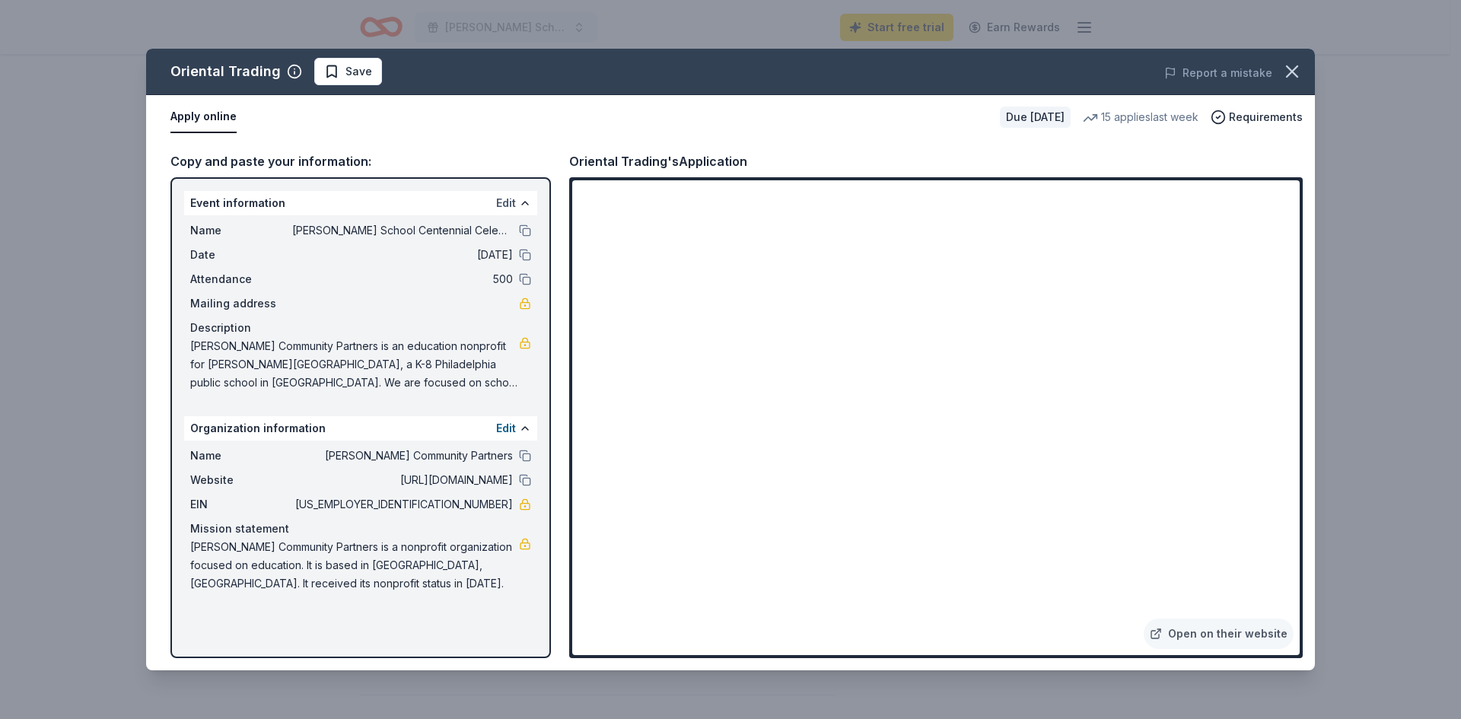
click at [501, 199] on button "Edit" at bounding box center [506, 203] width 20 height 18
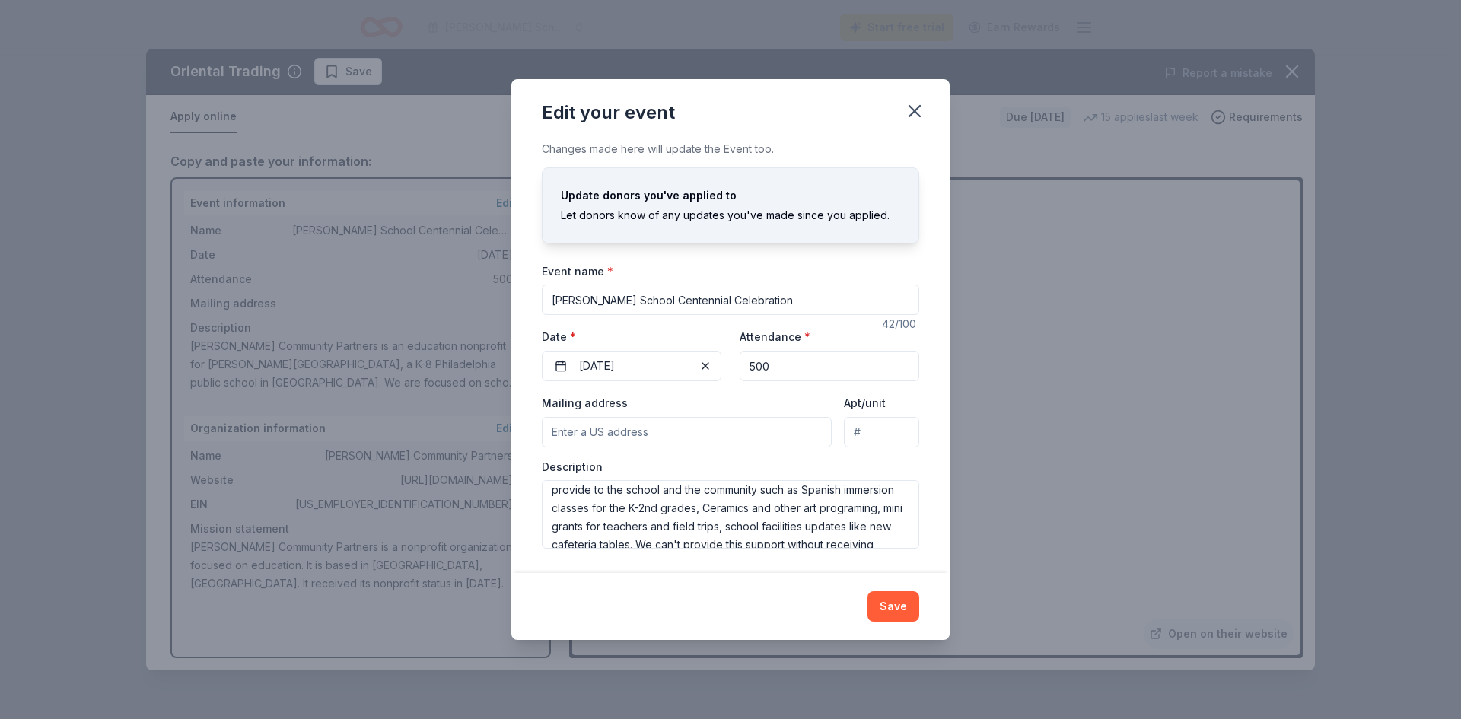
scroll to position [201, 0]
click at [741, 509] on textarea "Stanton Community Partners is an education nonprofit for E.M. Stanton School, a…" at bounding box center [731, 514] width 378 height 69
click at [669, 493] on textarea "Stanton Community Partners is an education nonprofit for E.M. Stanton School, a…" at bounding box center [731, 514] width 378 height 69
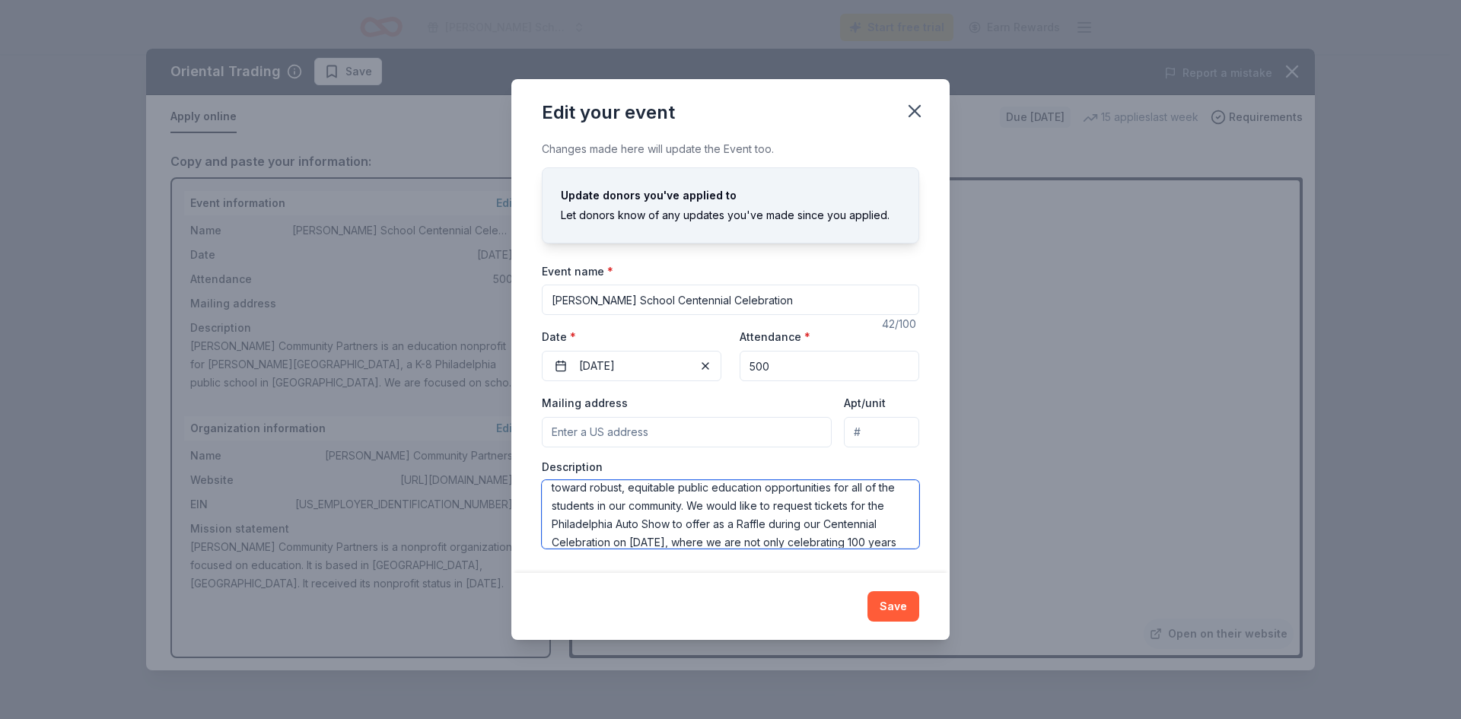
drag, startPoint x: 633, startPoint y: 504, endPoint x: 669, endPoint y: 519, distance: 39.6
click at [669, 519] on textarea "Stanton Community Partners is an education nonprofit for E.M. Stanton School, a…" at bounding box center [731, 514] width 378 height 69
type textarea "Stanton Community Partners is an education nonprofit for E.M. Stanton School, a…"
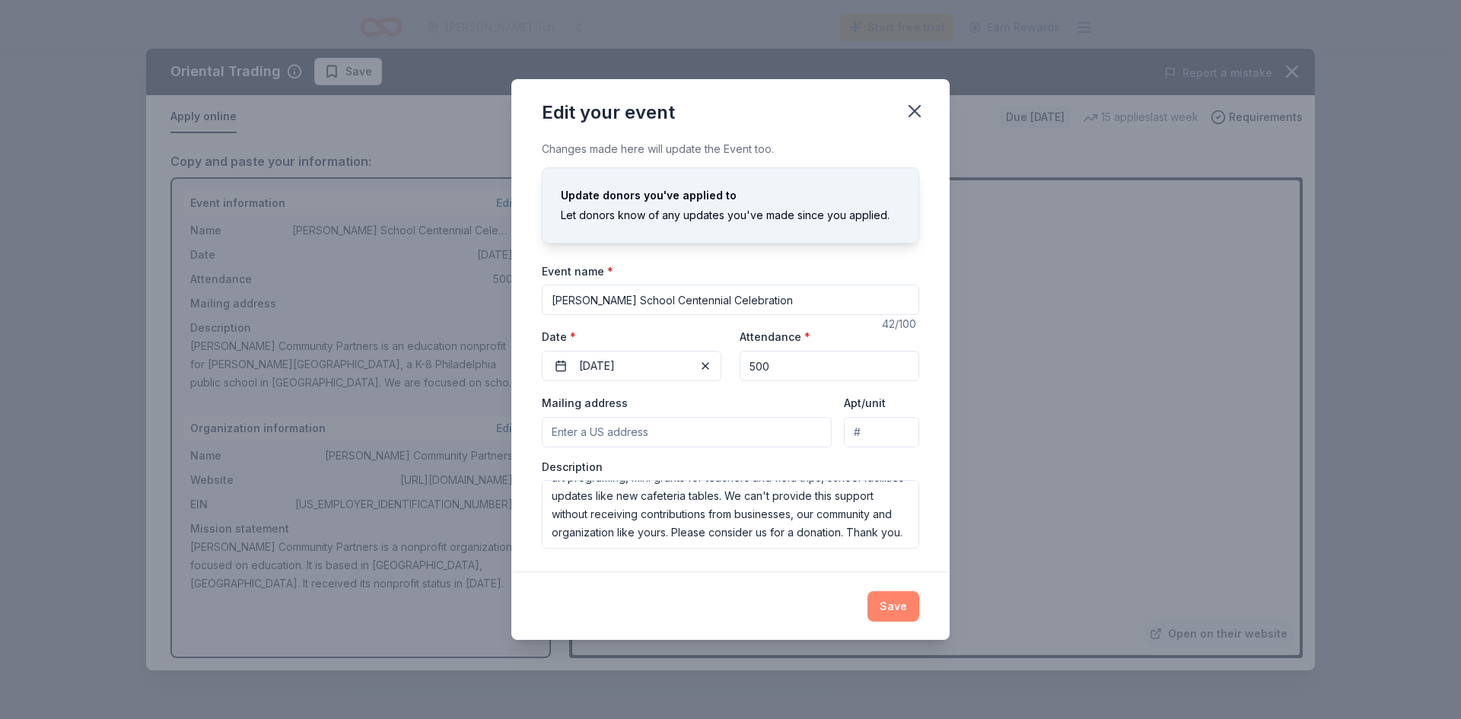
click at [906, 612] on button "Save" at bounding box center [894, 606] width 52 height 30
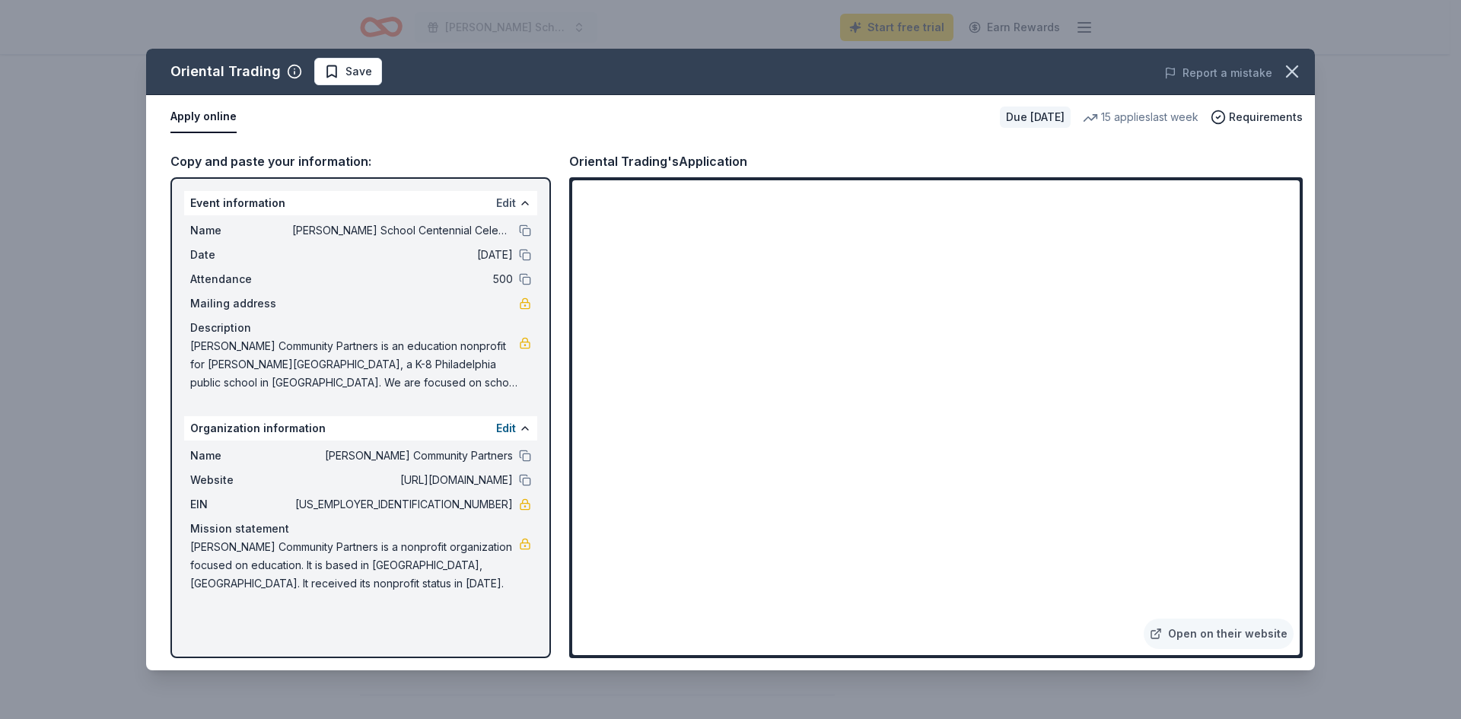
click at [505, 199] on button "Edit" at bounding box center [506, 203] width 20 height 18
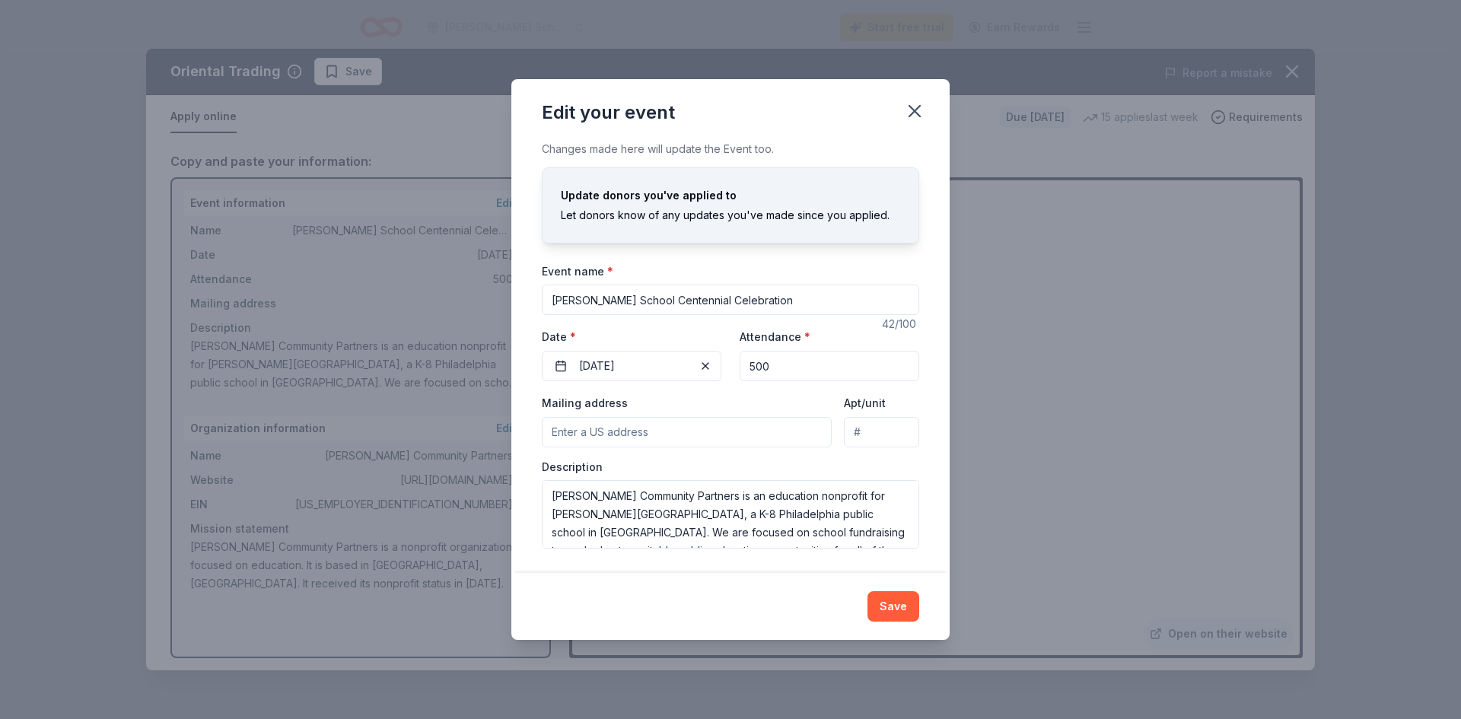
click at [636, 438] on input "Mailing address" at bounding box center [687, 432] width 290 height 30
type input "901 S 17th St"
click at [913, 398] on div "Apt/unit" at bounding box center [881, 421] width 75 height 54
click at [892, 599] on button "Save" at bounding box center [894, 606] width 52 height 30
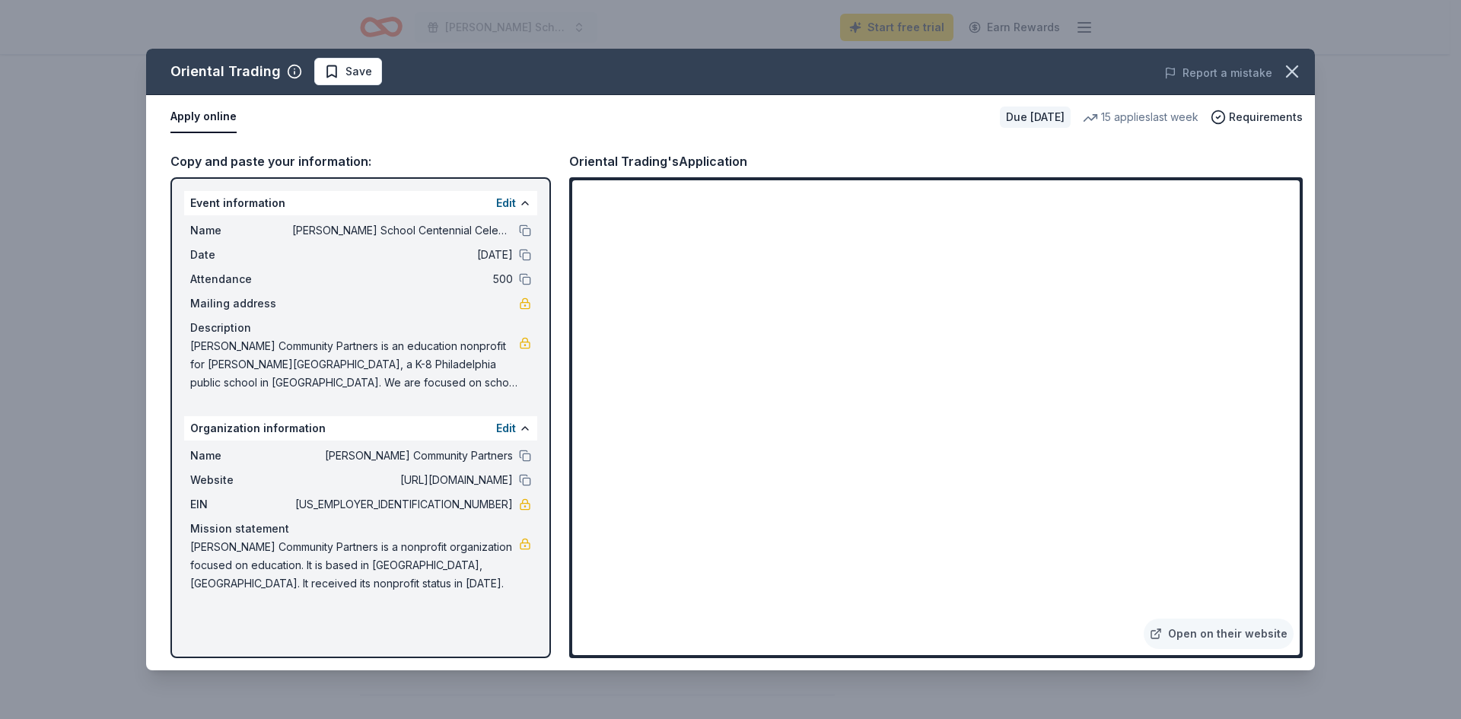
click at [65, 347] on div "Oriental Trading Save Report a mistake Apply online Due in 17 days 15 applies l…" at bounding box center [730, 359] width 1461 height 719
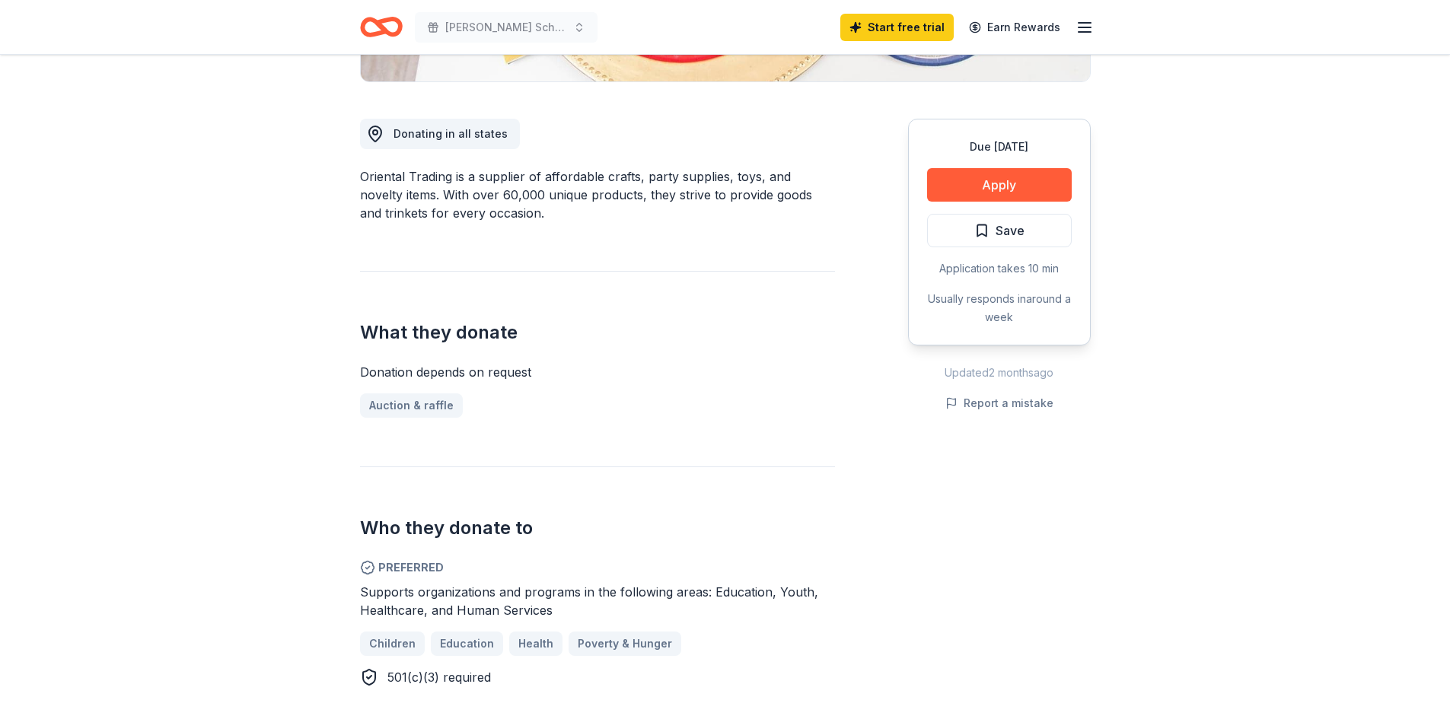
scroll to position [0, 0]
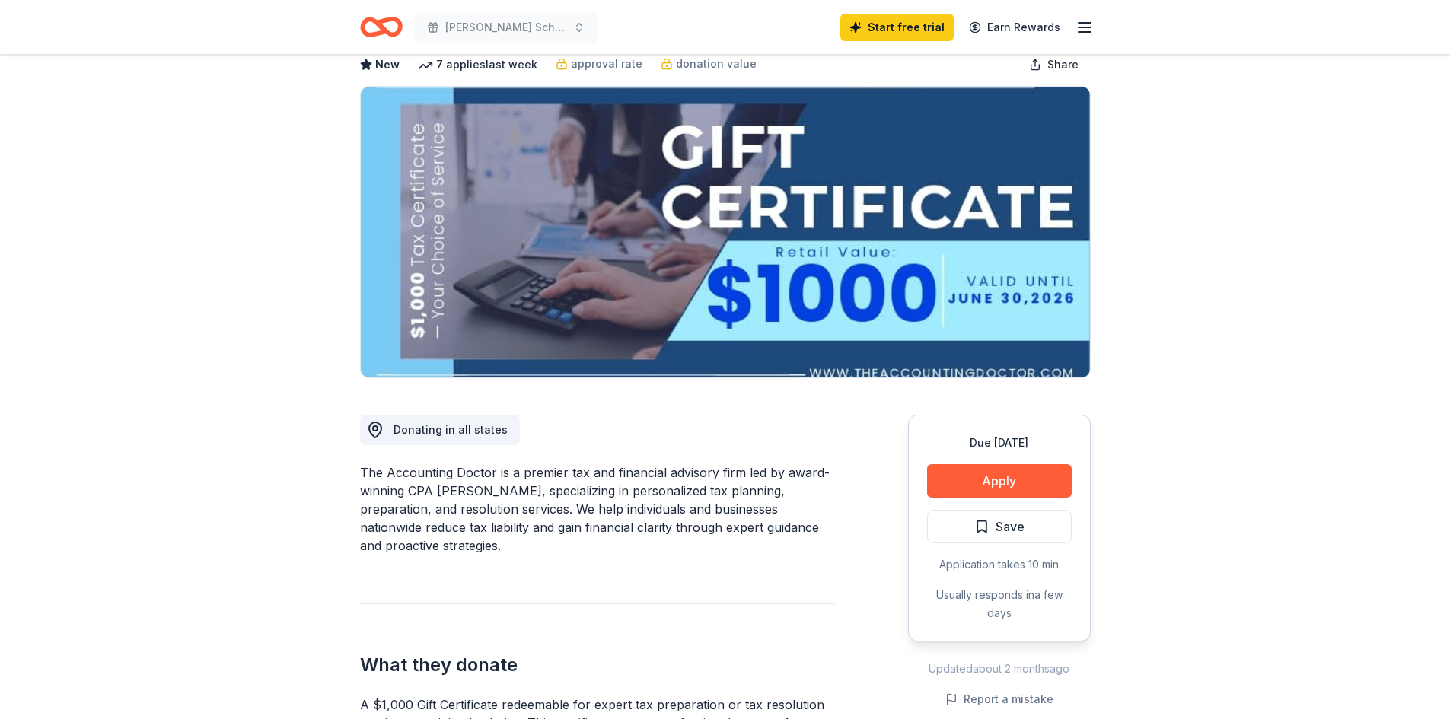
scroll to position [228, 0]
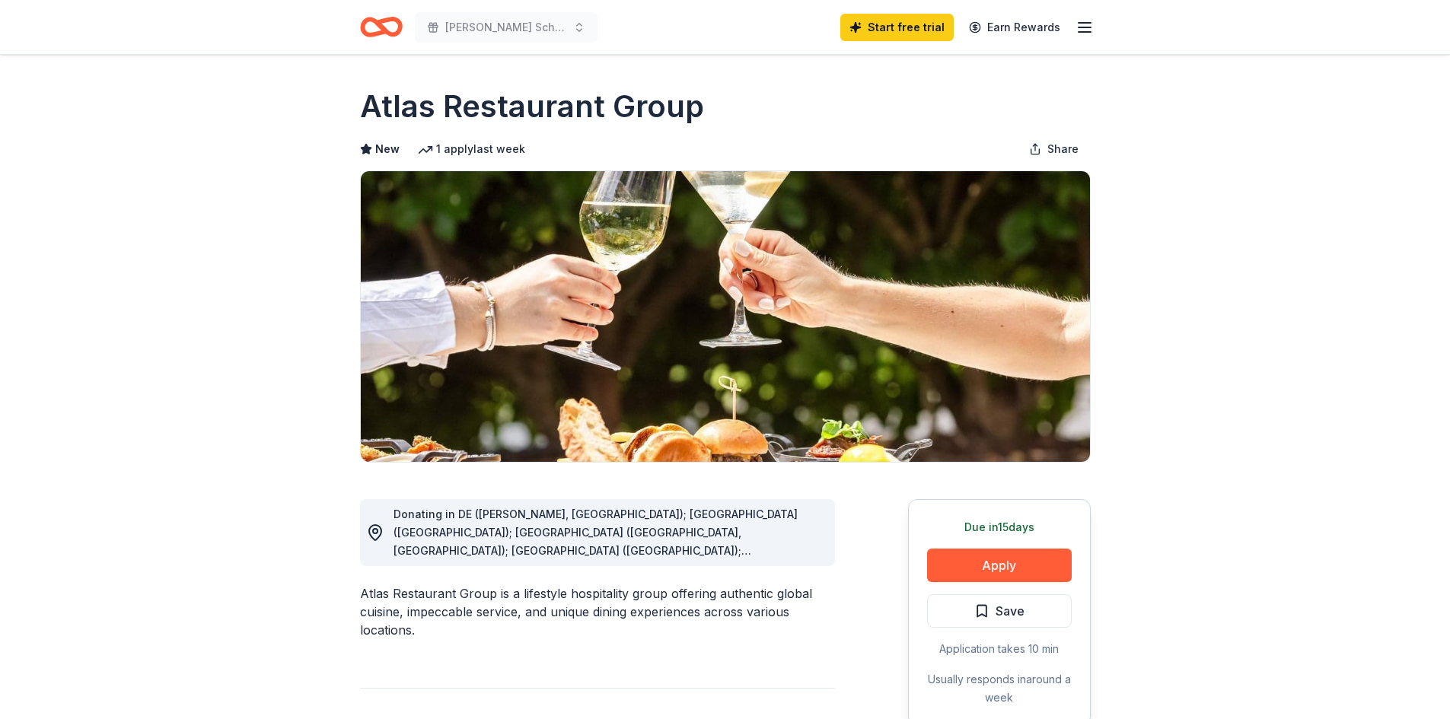
scroll to position [76, 0]
